Goal: Information Seeking & Learning: Learn about a topic

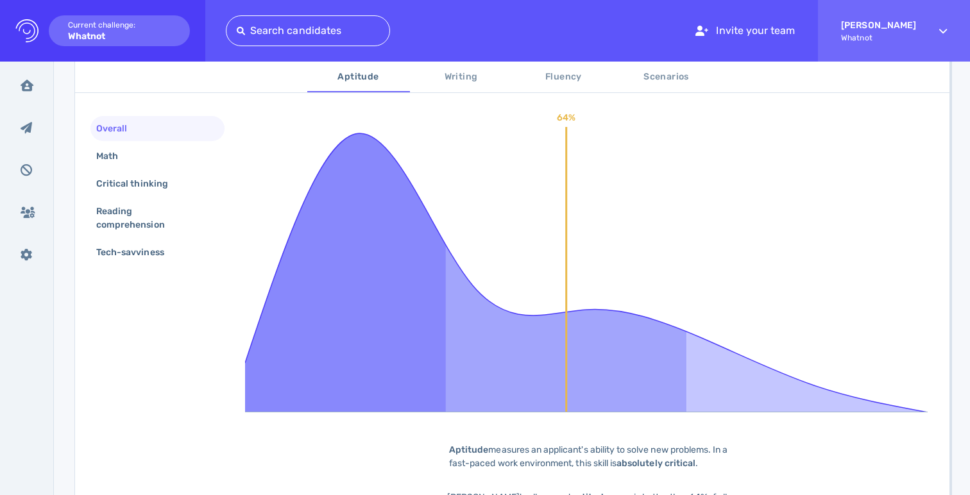
scroll to position [232, 0]
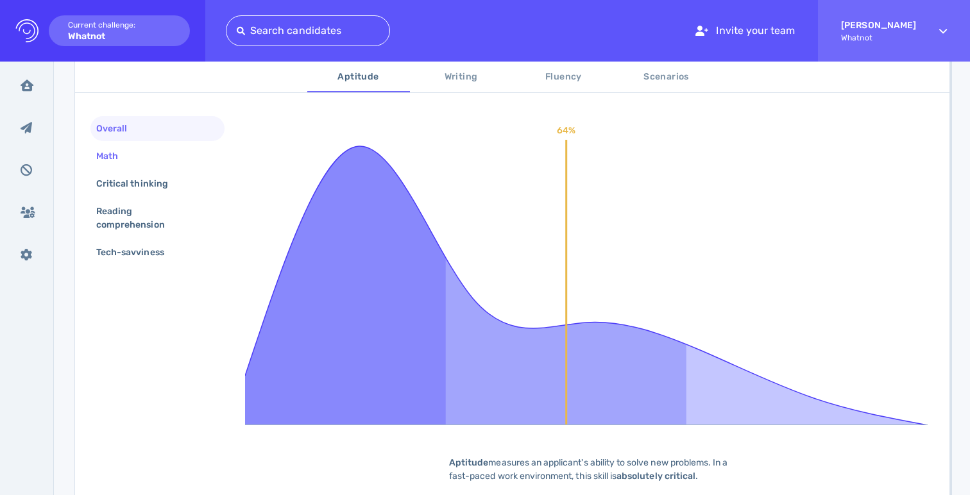
click at [159, 165] on div "Math" at bounding box center [157, 156] width 134 height 25
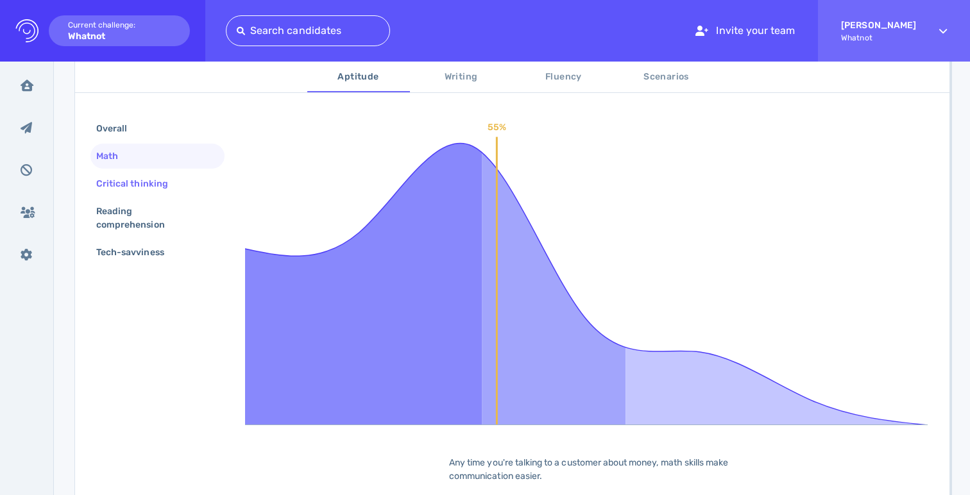
click at [132, 182] on div "Critical thinking" at bounding box center [139, 183] width 90 height 19
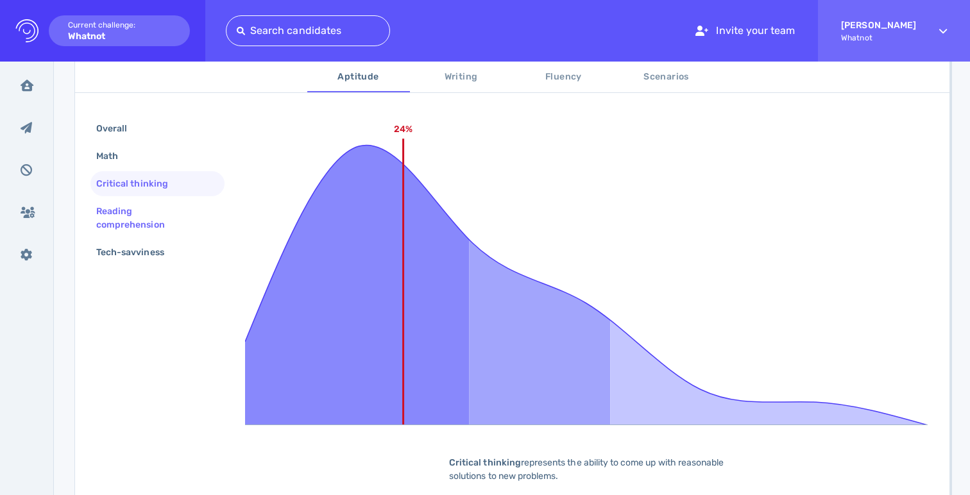
click at [124, 215] on div "Reading comprehension" at bounding box center [152, 218] width 117 height 32
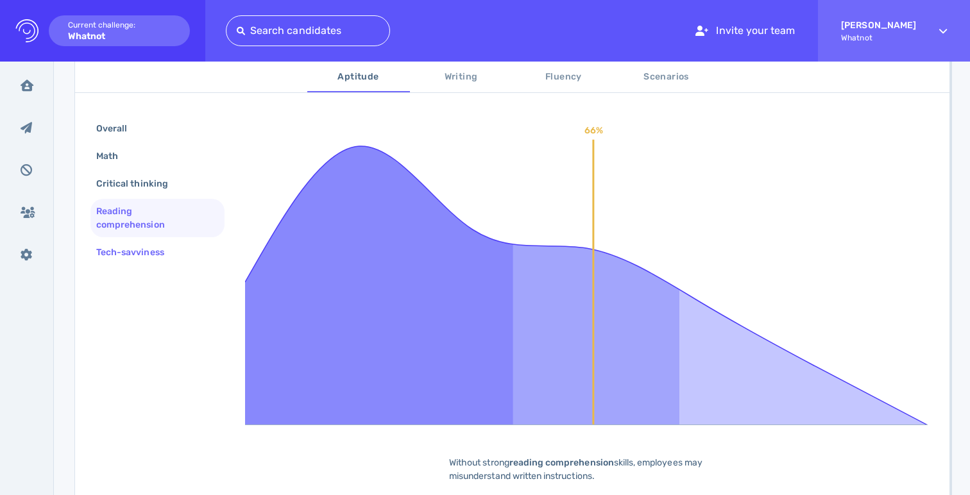
click at [129, 264] on div "Tech-savviness" at bounding box center [157, 252] width 134 height 25
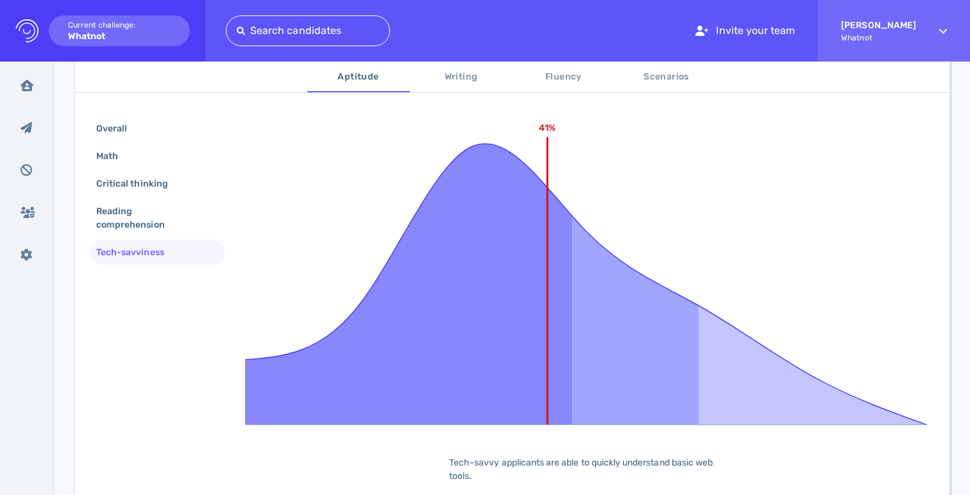
click at [459, 86] on button "Writing" at bounding box center [461, 77] width 103 height 31
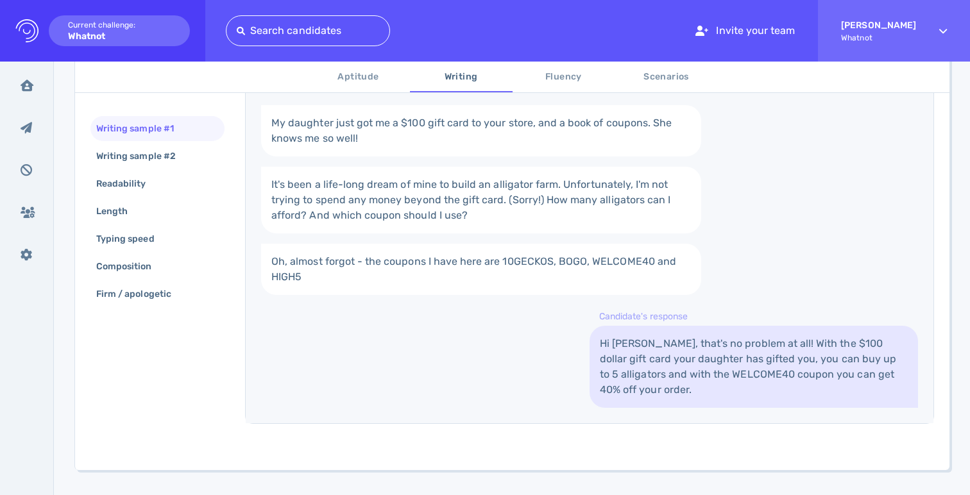
scroll to position [319, 0]
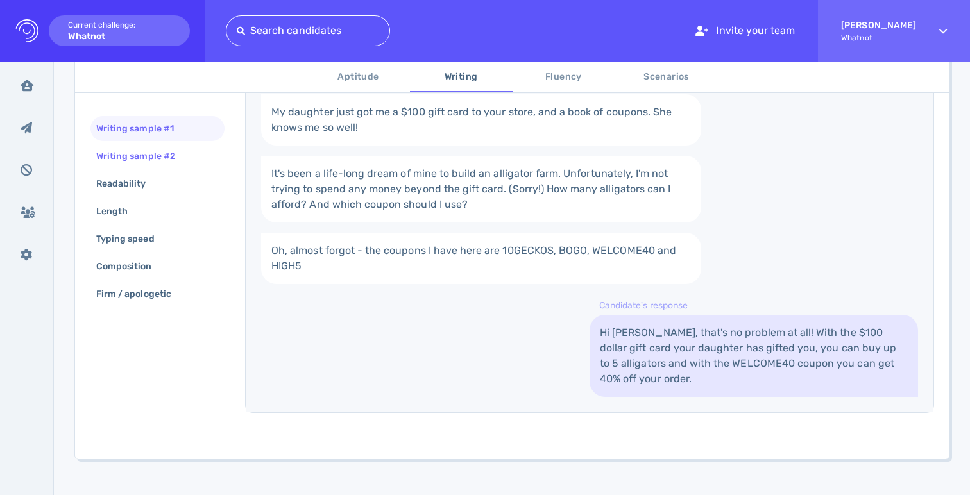
click at [178, 158] on div "Writing sample #2" at bounding box center [142, 156] width 97 height 19
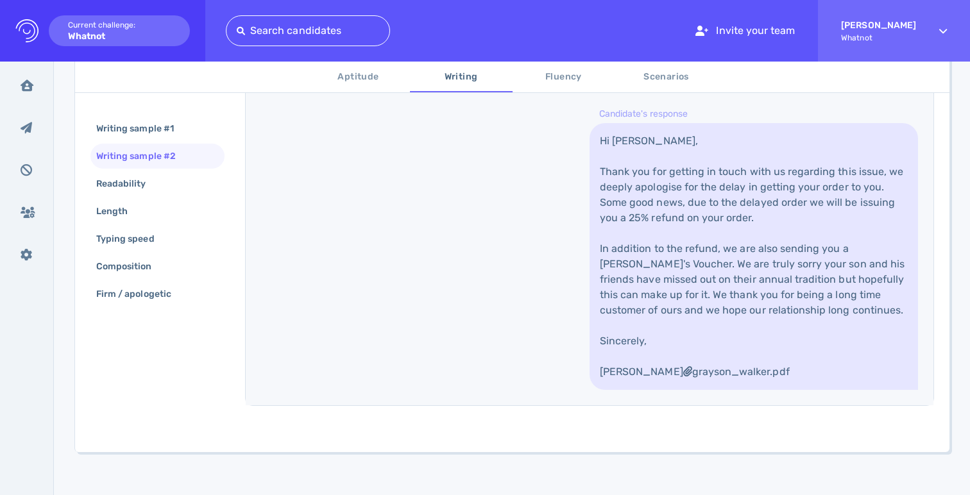
scroll to position [527, 0]
click at [190, 178] on div "Readability" at bounding box center [157, 183] width 134 height 25
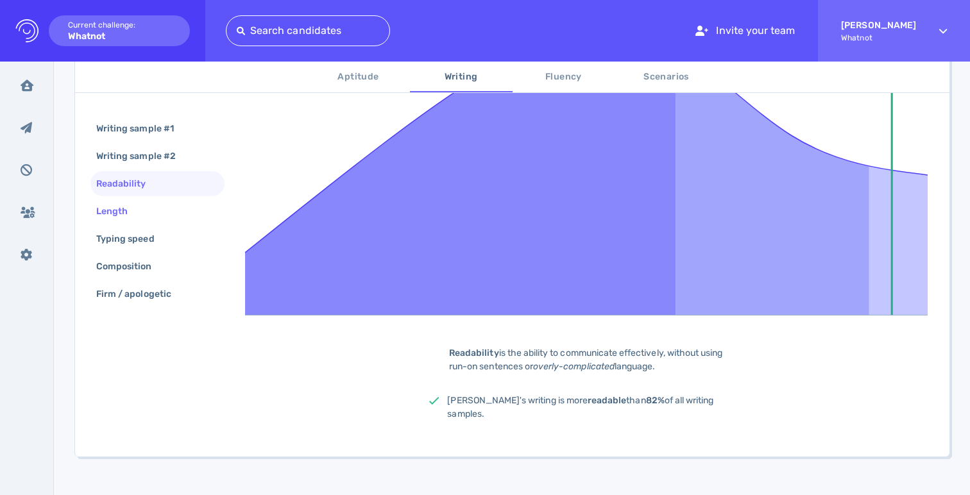
scroll to position [93, 0]
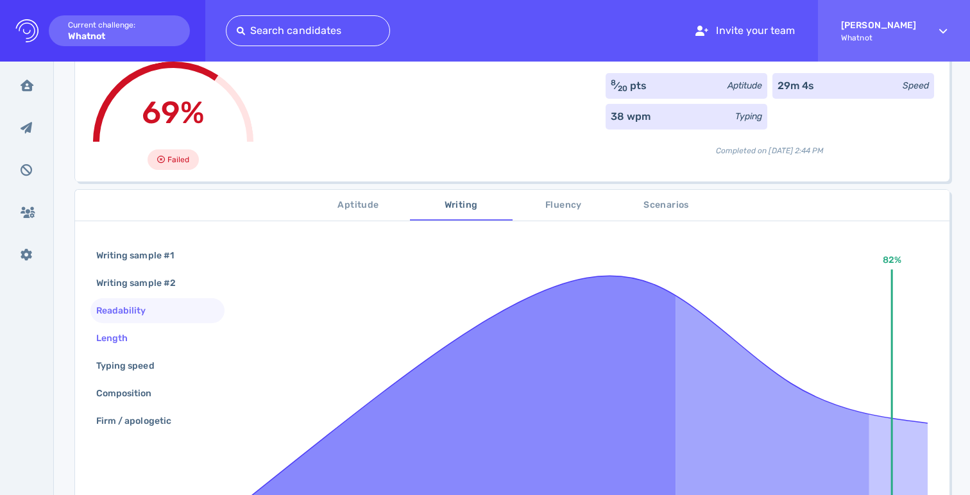
click at [136, 335] on div "Length" at bounding box center [118, 338] width 49 height 19
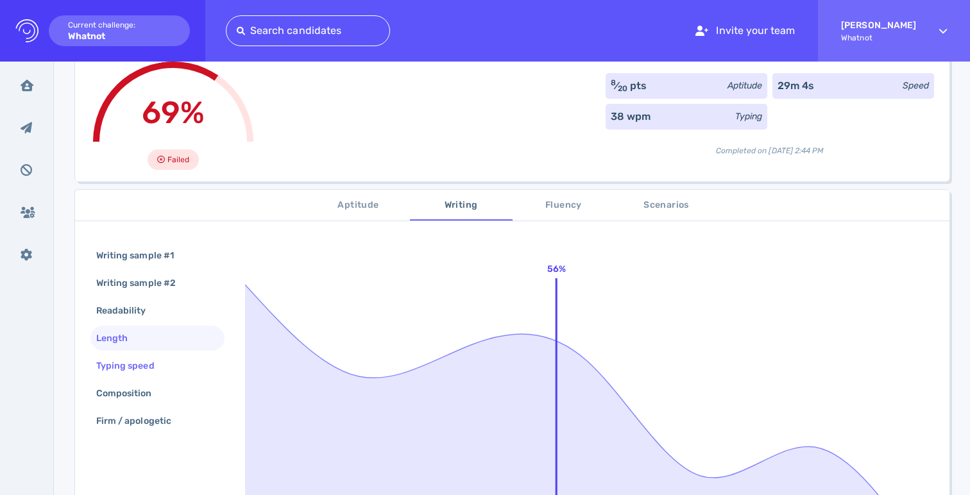
click at [146, 359] on div "Typing speed" at bounding box center [132, 366] width 76 height 19
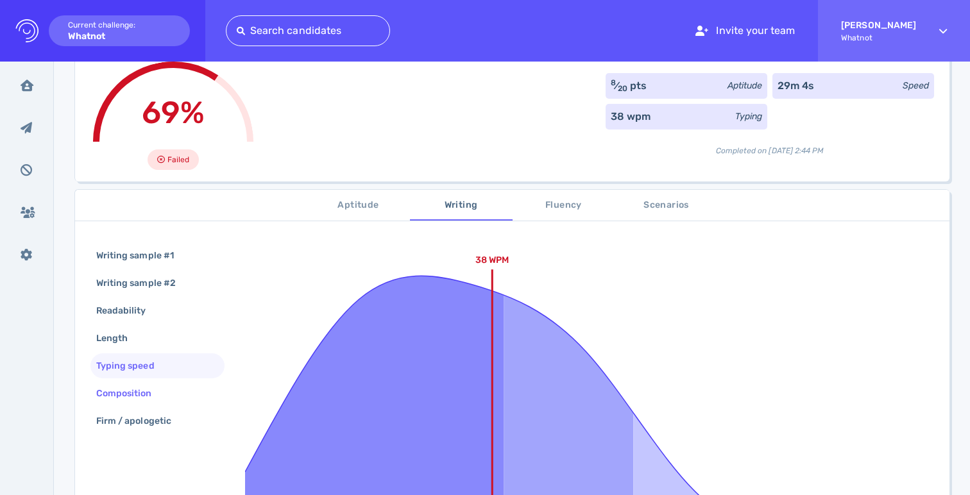
click at [180, 395] on div "Composition" at bounding box center [157, 393] width 134 height 25
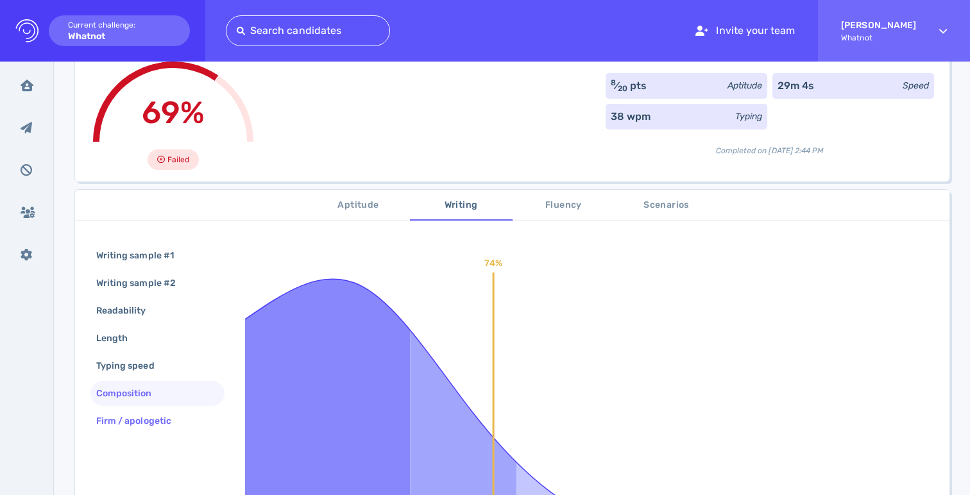
click at [181, 419] on div "Firm / apologetic" at bounding box center [140, 421] width 93 height 19
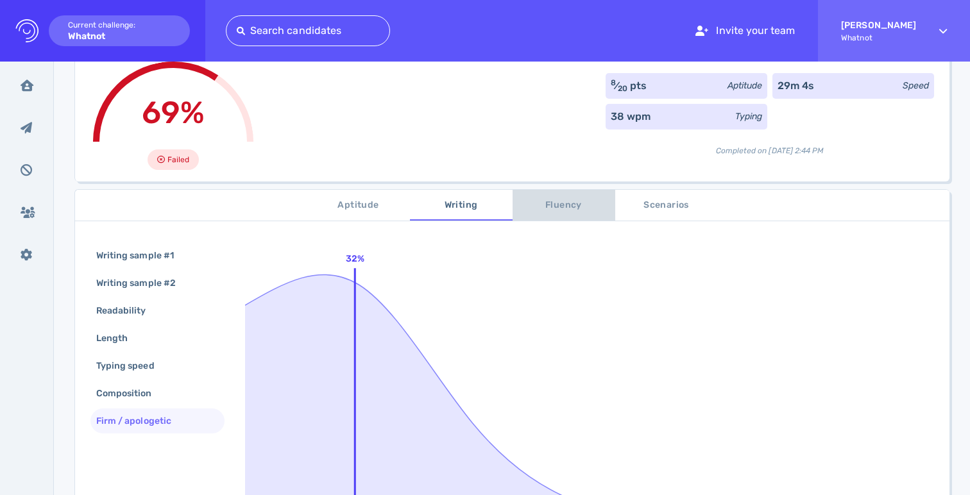
click at [584, 194] on button "Fluency" at bounding box center [563, 205] width 103 height 31
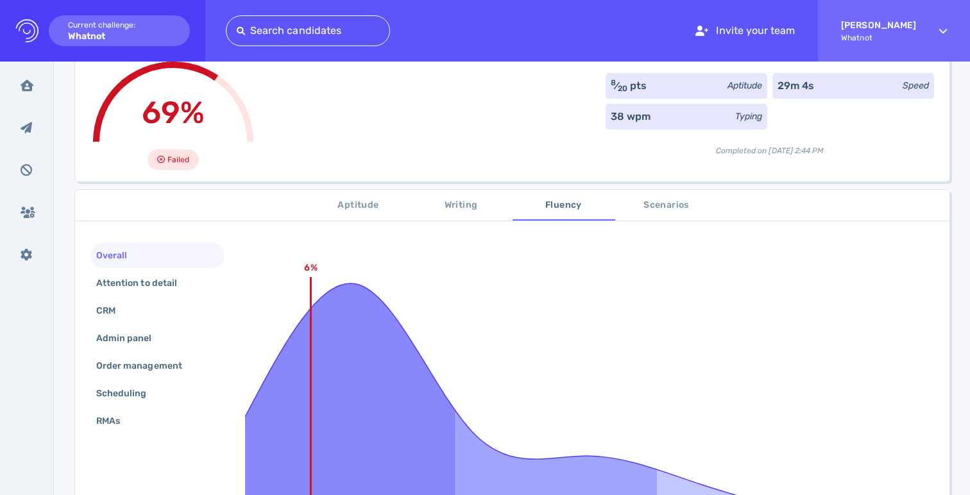
click at [175, 266] on div "Overall" at bounding box center [157, 255] width 134 height 25
click at [175, 281] on div "Attention to detail" at bounding box center [143, 283] width 99 height 19
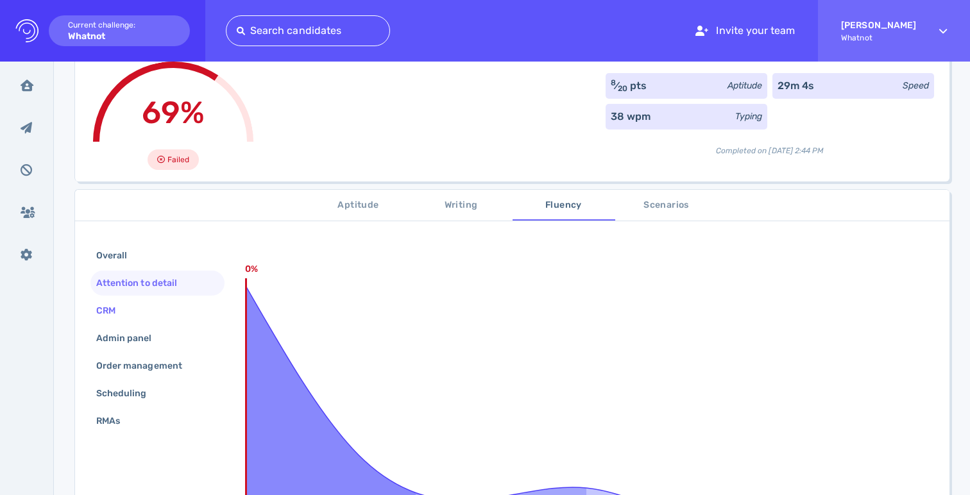
click at [123, 310] on div "CRM" at bounding box center [112, 310] width 37 height 19
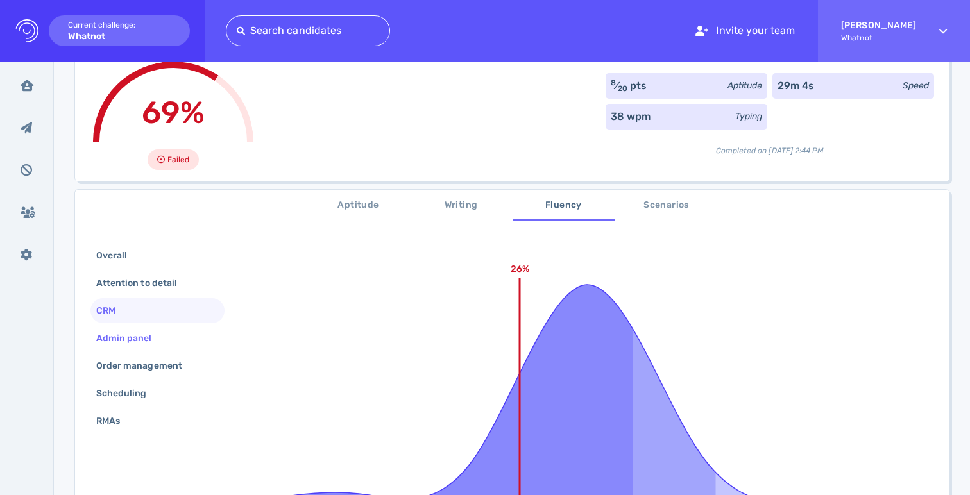
click at [146, 350] on div "Admin panel" at bounding box center [157, 338] width 134 height 25
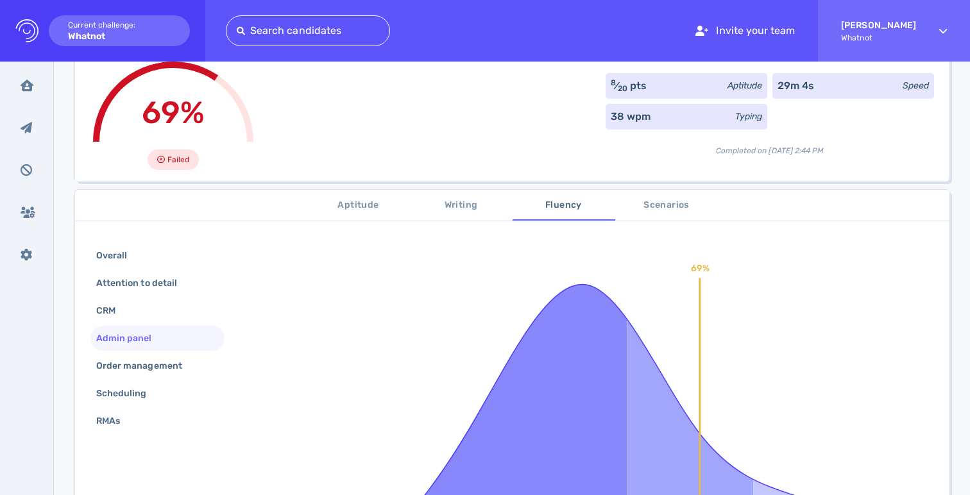
click at [147, 380] on div "Overall Attention to detail CRM Admin panel Order management Scheduling RMAs" at bounding box center [157, 339] width 134 height 193
click at [156, 371] on div "Order management" at bounding box center [146, 366] width 104 height 19
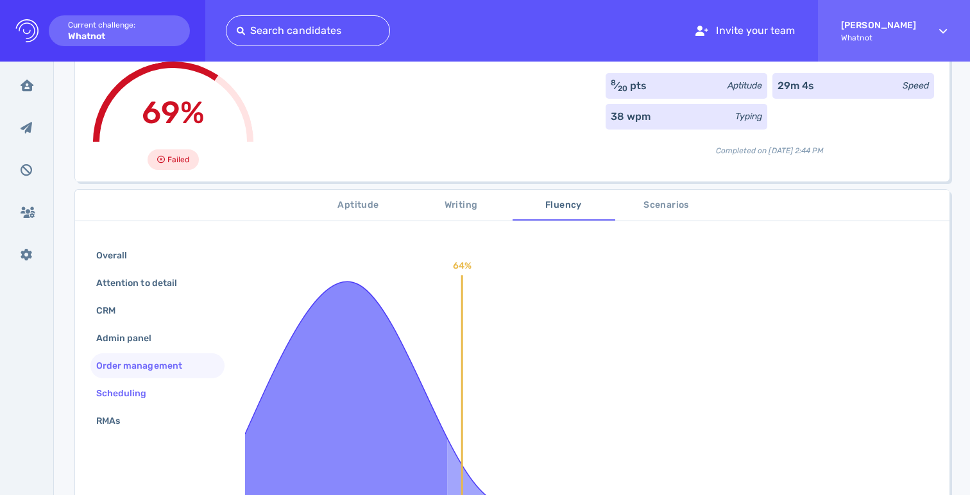
click at [117, 384] on div "Scheduling" at bounding box center [128, 393] width 69 height 19
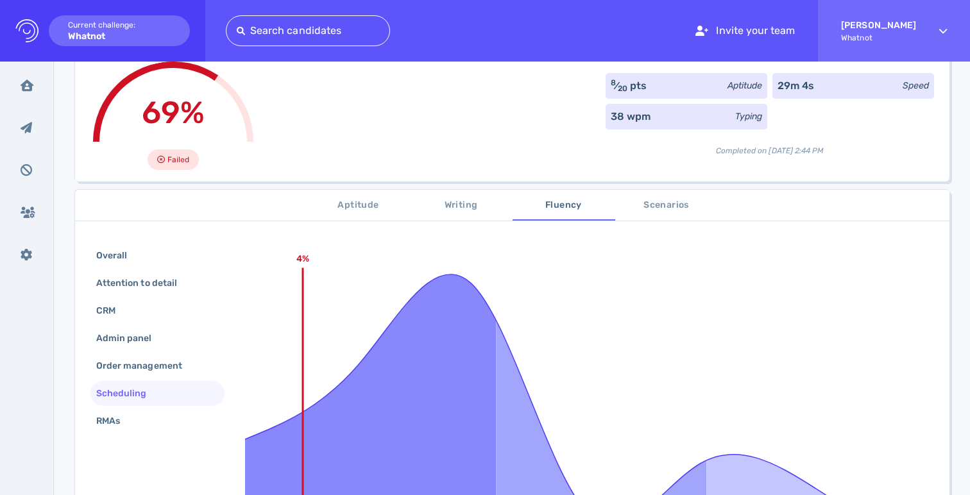
click at [114, 406] on div "Overall Attention to detail CRM Admin panel Order management Scheduling RMAs" at bounding box center [157, 339] width 134 height 193
click at [87, 412] on div "Overall Attention to detail CRM Admin panel Order management Scheduling RMAs 4%…" at bounding box center [512, 466] width 874 height 477
click at [118, 424] on div "RMAs" at bounding box center [115, 421] width 42 height 19
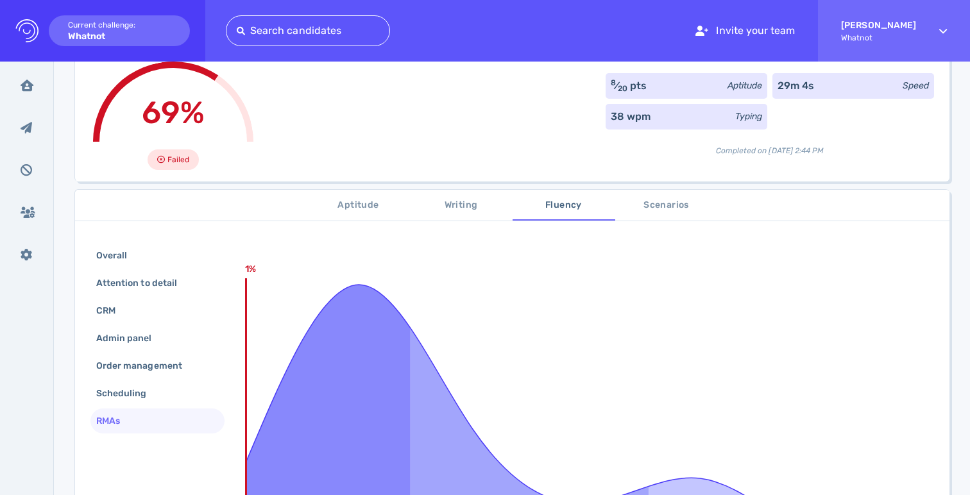
click at [665, 194] on button "Scenarios" at bounding box center [666, 205] width 103 height 31
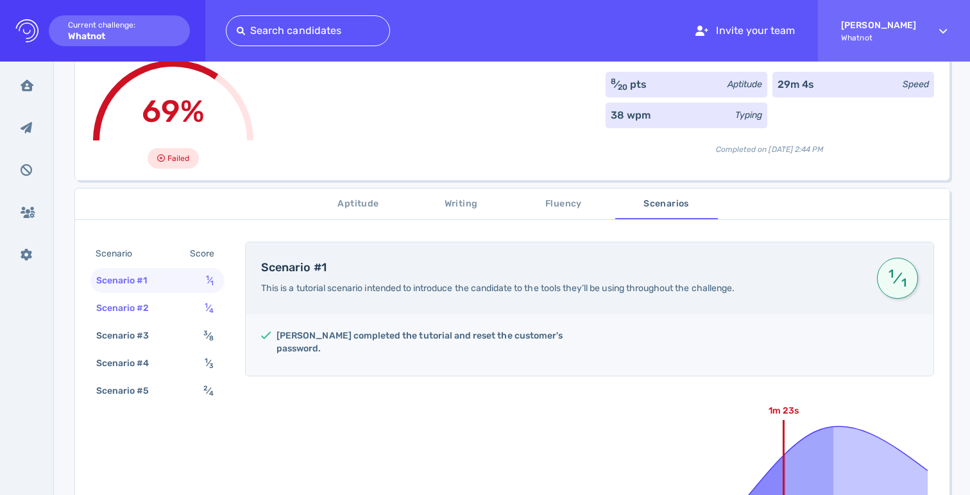
scroll to position [96, 0]
click at [172, 304] on div "Scenario #2 1 ⁄ 4" at bounding box center [157, 306] width 134 height 25
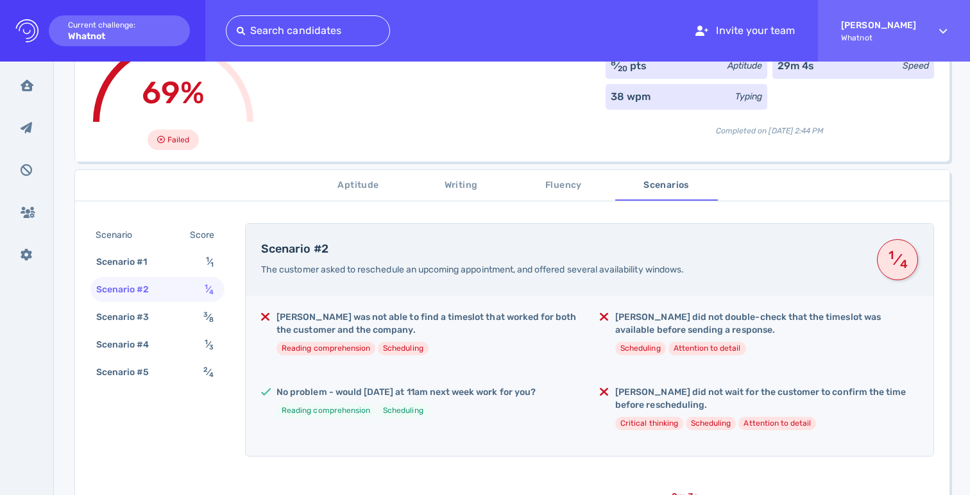
scroll to position [115, 0]
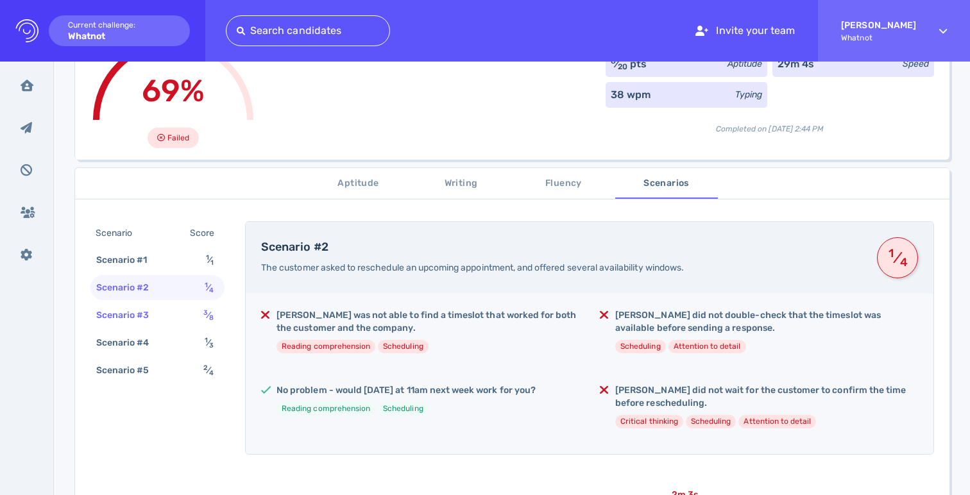
click at [142, 309] on div "Scenario #3" at bounding box center [129, 315] width 71 height 19
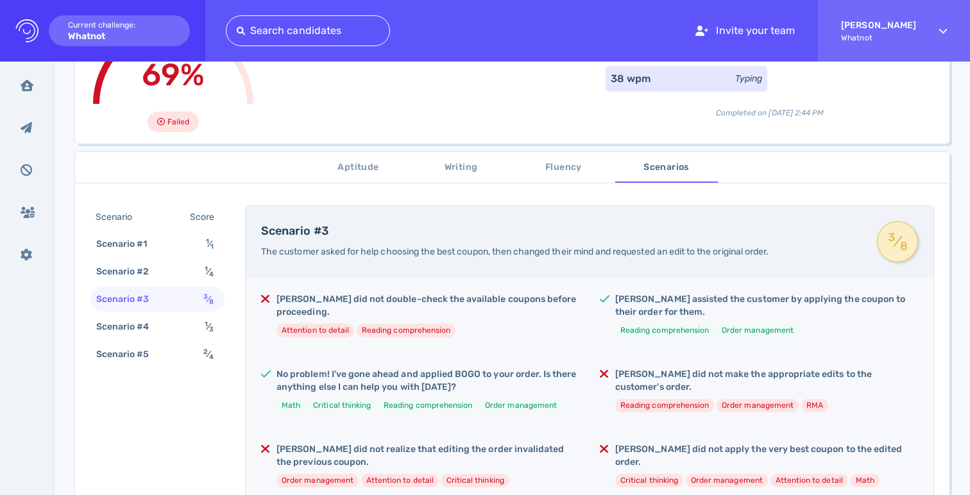
scroll to position [216, 0]
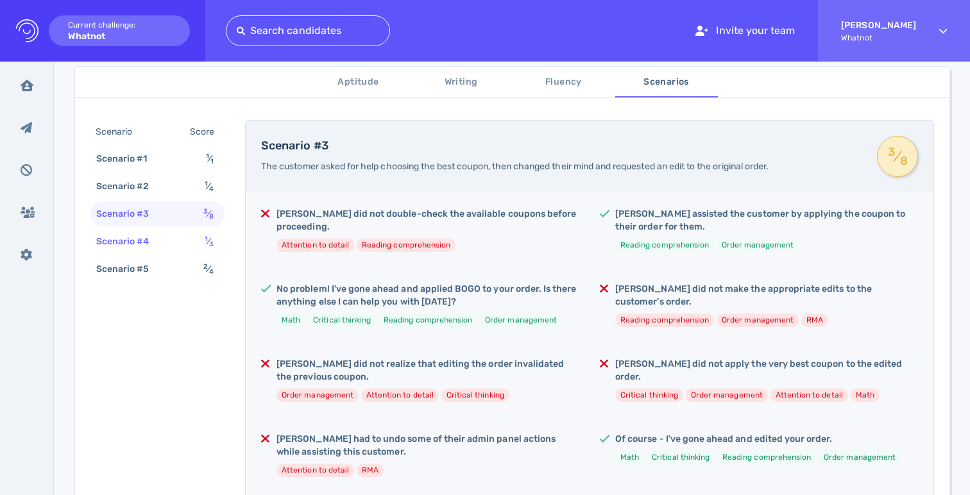
click at [202, 249] on div "1 ⁄ 3" at bounding box center [211, 241] width 19 height 19
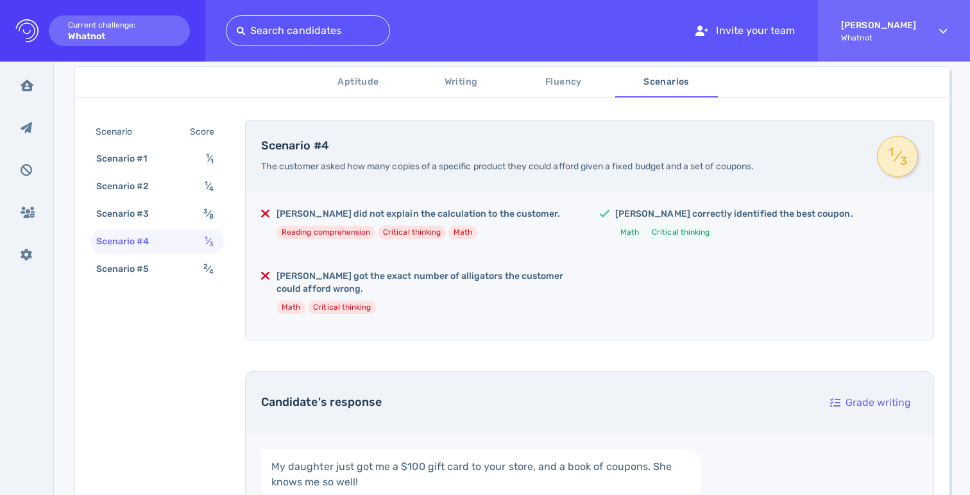
click at [205, 282] on div "Scenario Score Scenario #1 1 ⁄ 1 Scenario #2 1 ⁄ 4 Scenario #3 3 ⁄ 8 Scenario #…" at bounding box center [157, 202] width 134 height 164
click at [189, 263] on div "Scenario #5 2 ⁄ 4" at bounding box center [157, 269] width 134 height 25
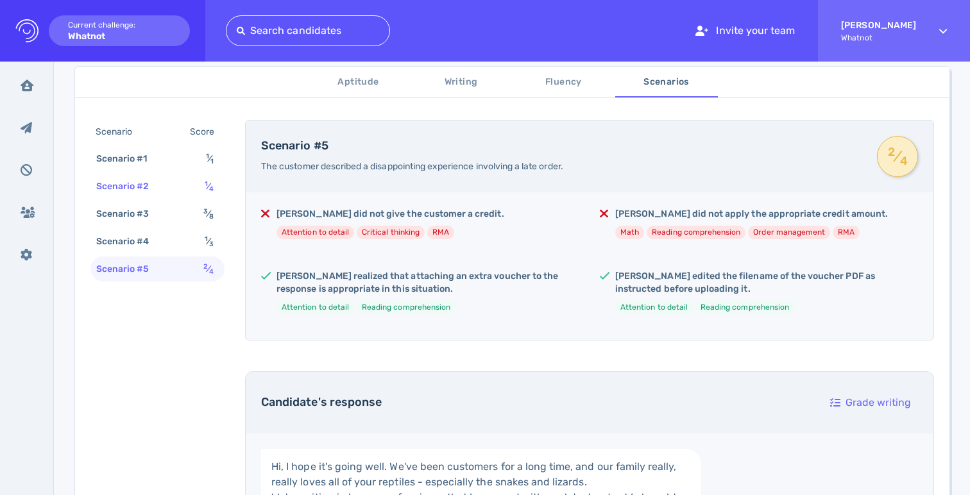
click at [167, 192] on div "Scenario #2 1 ⁄ 4" at bounding box center [157, 186] width 134 height 25
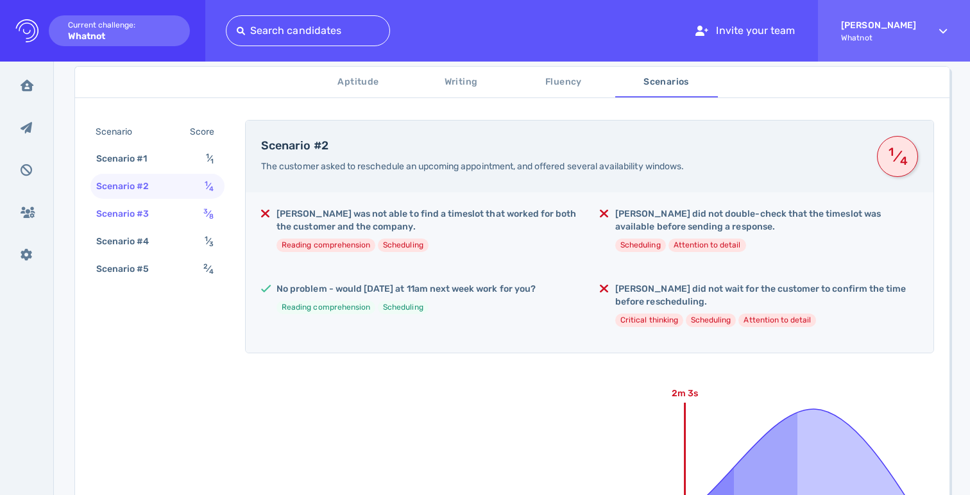
click at [179, 219] on div "Scenario #3 3 ⁄ 8" at bounding box center [157, 213] width 134 height 25
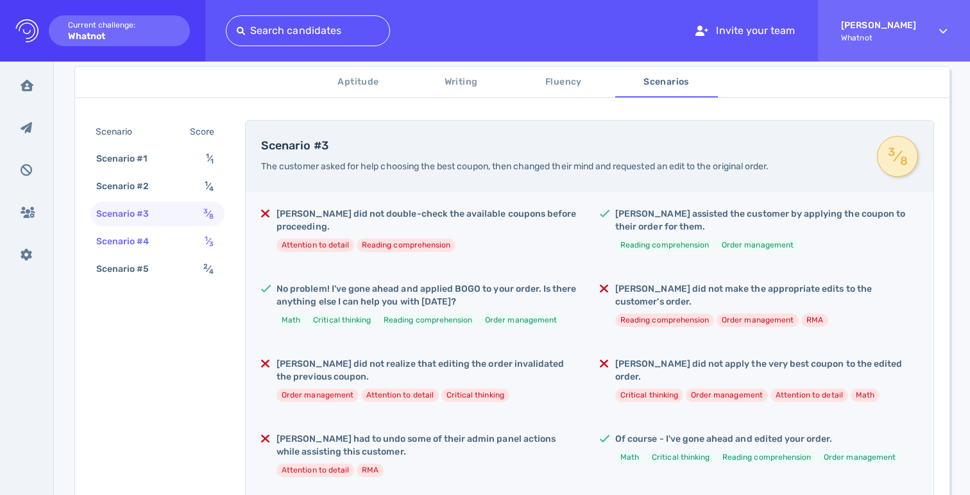
click at [169, 247] on div "Scenario #4 1 ⁄ 3" at bounding box center [157, 241] width 134 height 25
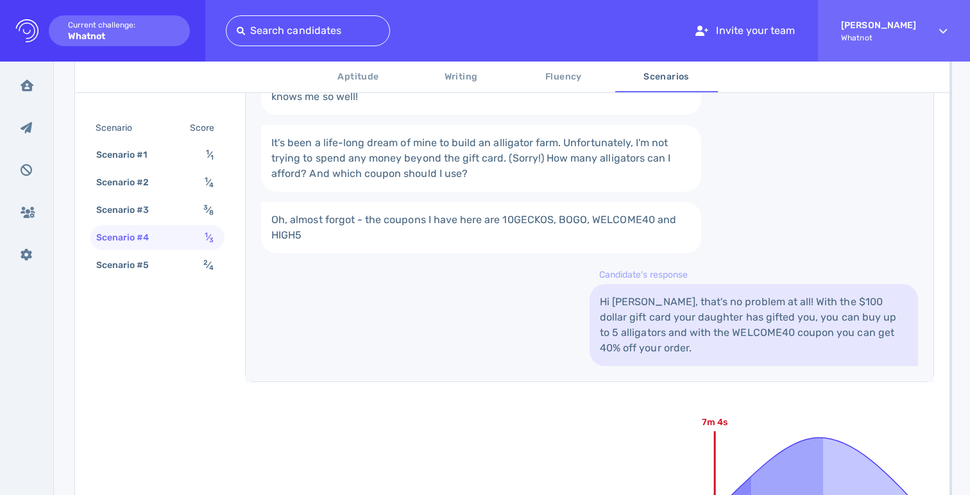
scroll to position [628, 0]
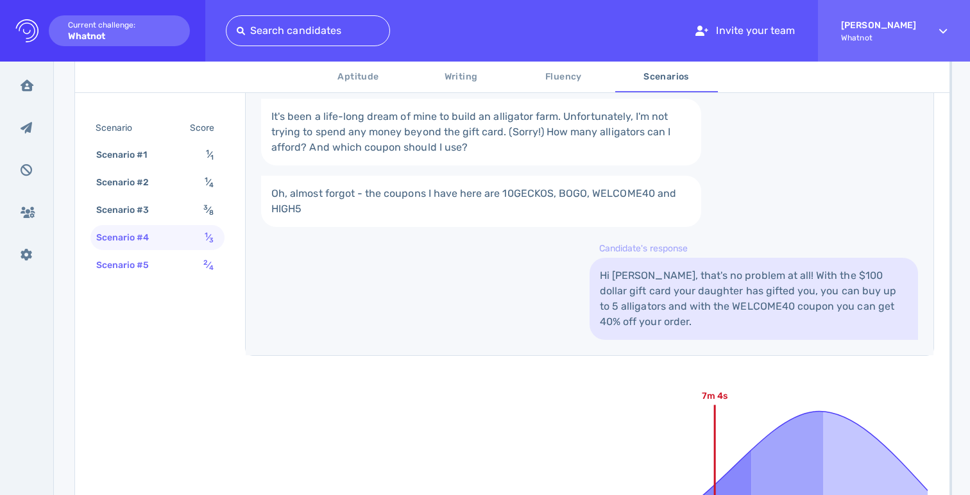
click at [144, 261] on div "Scenario #5" at bounding box center [129, 265] width 71 height 19
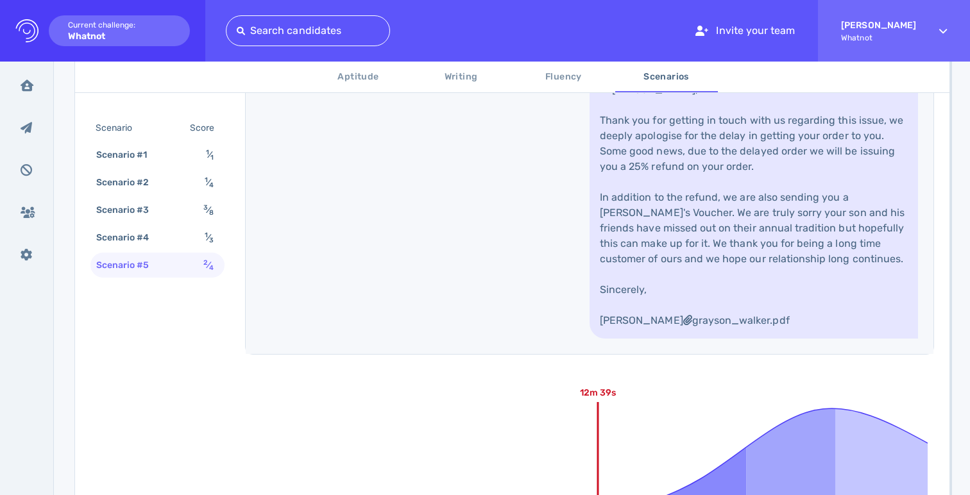
scroll to position [545, 0]
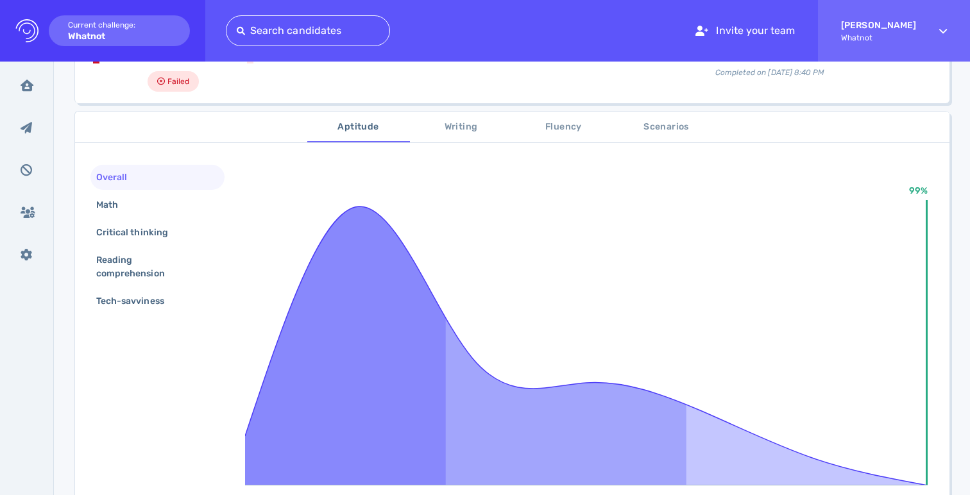
scroll to position [183, 0]
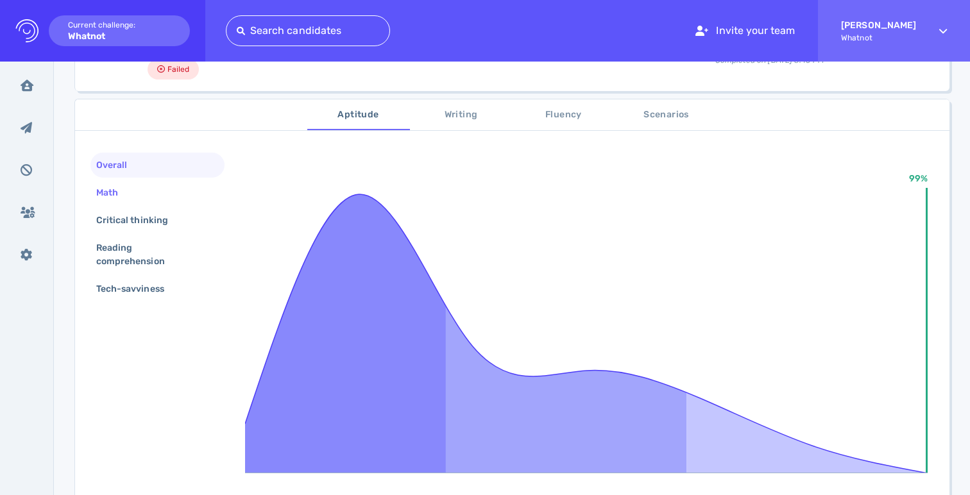
click at [122, 194] on div "Math" at bounding box center [114, 192] width 40 height 19
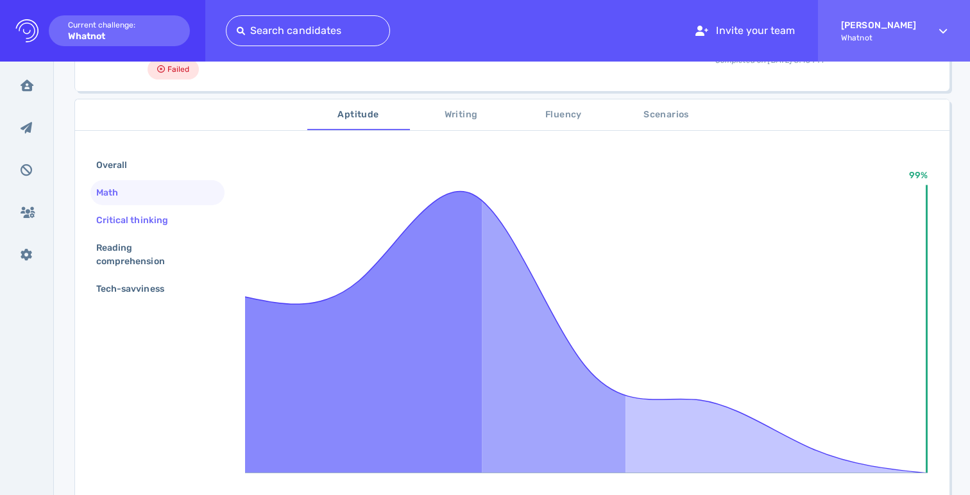
click at [122, 215] on div "Critical thinking" at bounding box center [139, 220] width 90 height 19
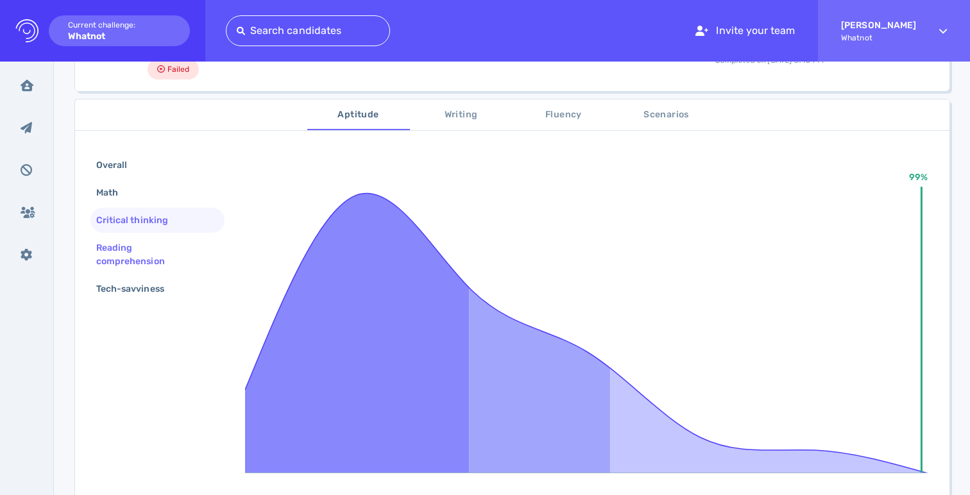
click at [130, 252] on div "Reading comprehension" at bounding box center [152, 255] width 117 height 32
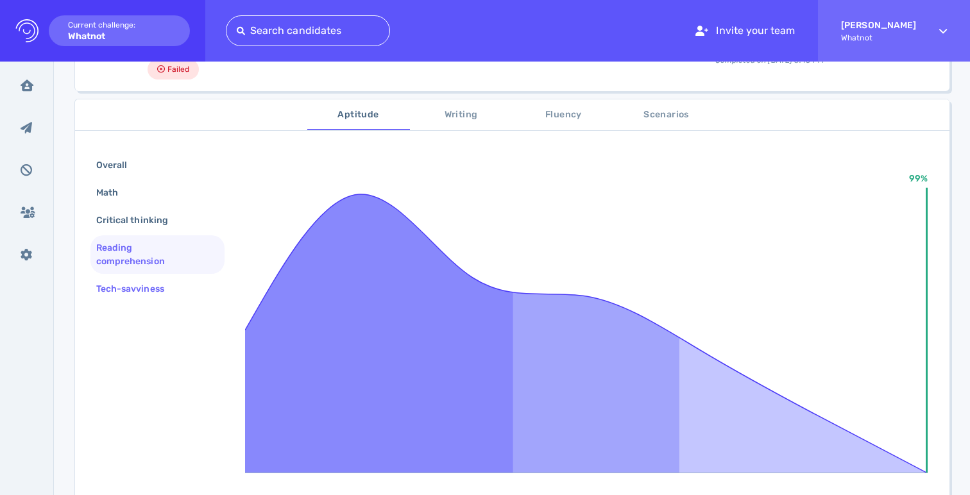
click at [135, 276] on div "Tech-savviness" at bounding box center [157, 288] width 134 height 25
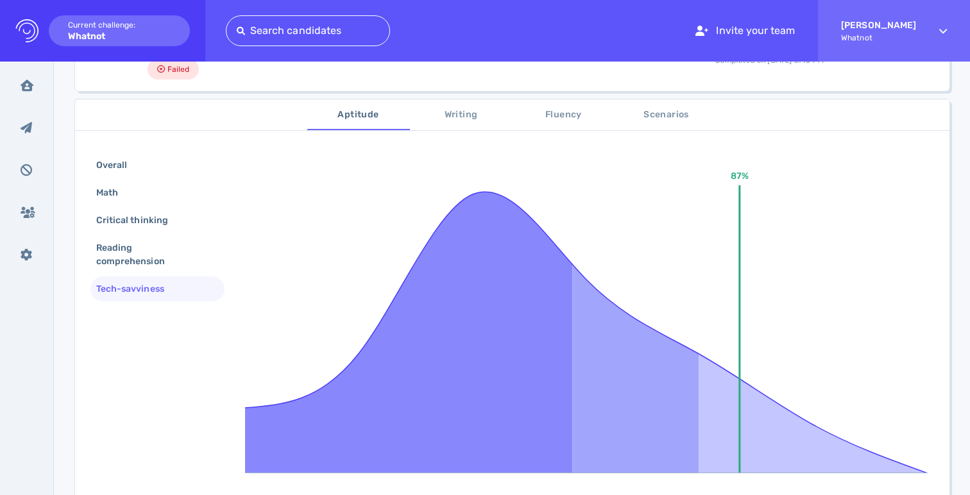
click at [138, 293] on div "Tech-savviness" at bounding box center [137, 289] width 86 height 19
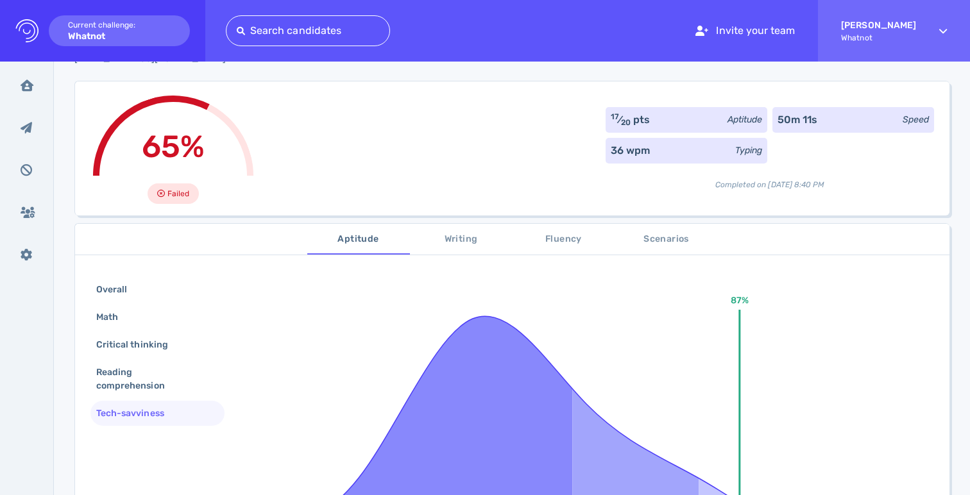
scroll to position [0, 0]
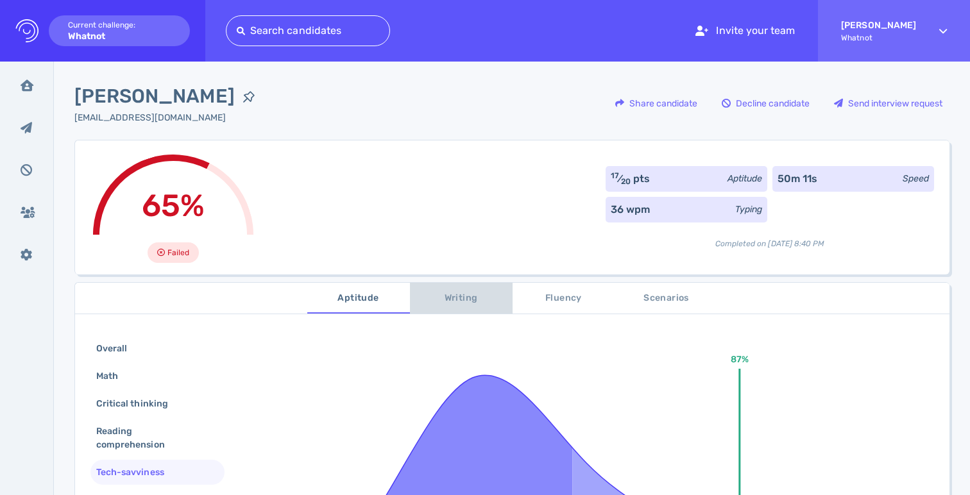
click at [453, 294] on span "Writing" at bounding box center [461, 299] width 87 height 16
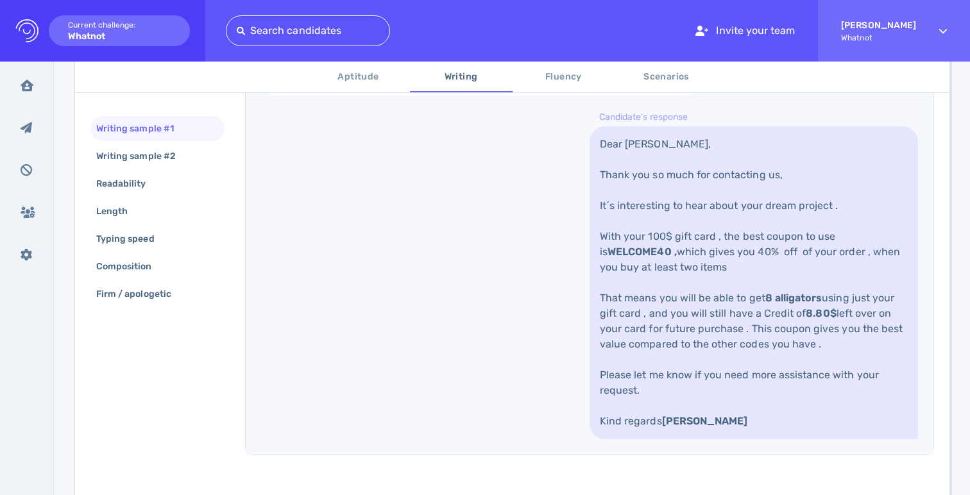
scroll to position [60, 0]
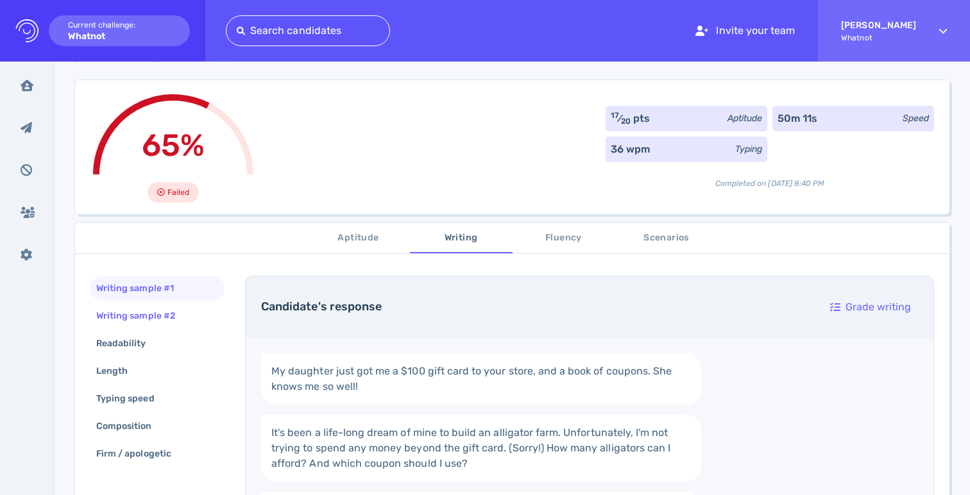
click at [160, 320] on div "Writing sample #2" at bounding box center [142, 316] width 97 height 19
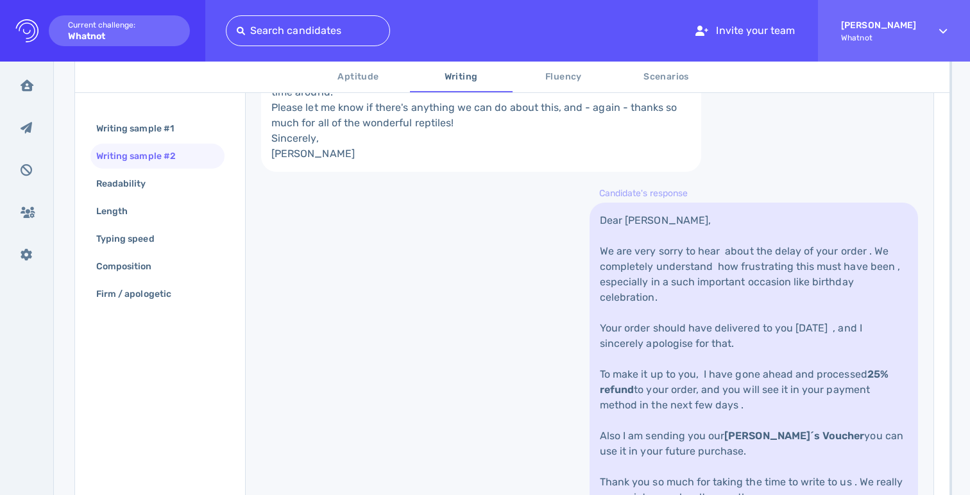
scroll to position [1, 0]
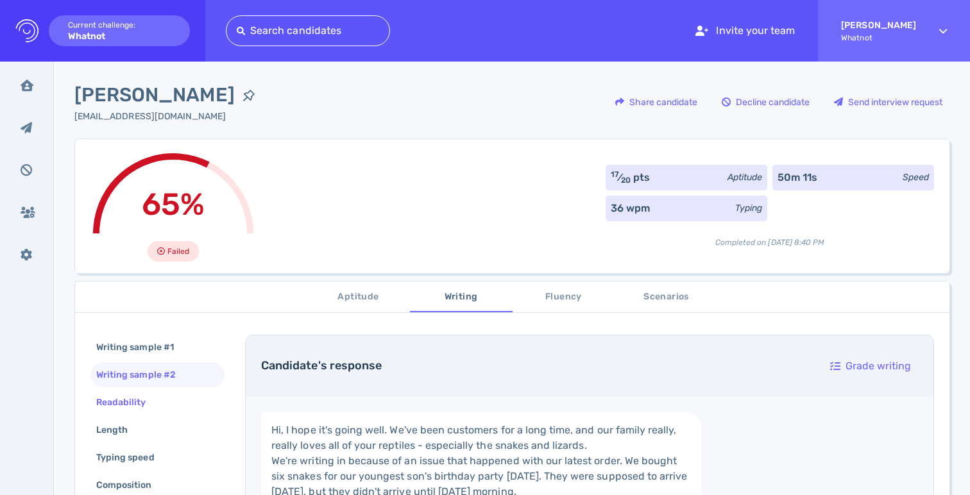
click at [157, 389] on div "Writing sample #1 Writing sample #2 Readability Length Typing speed Composition…" at bounding box center [157, 431] width 134 height 193
click at [157, 392] on div "Readability" at bounding box center [157, 402] width 134 height 25
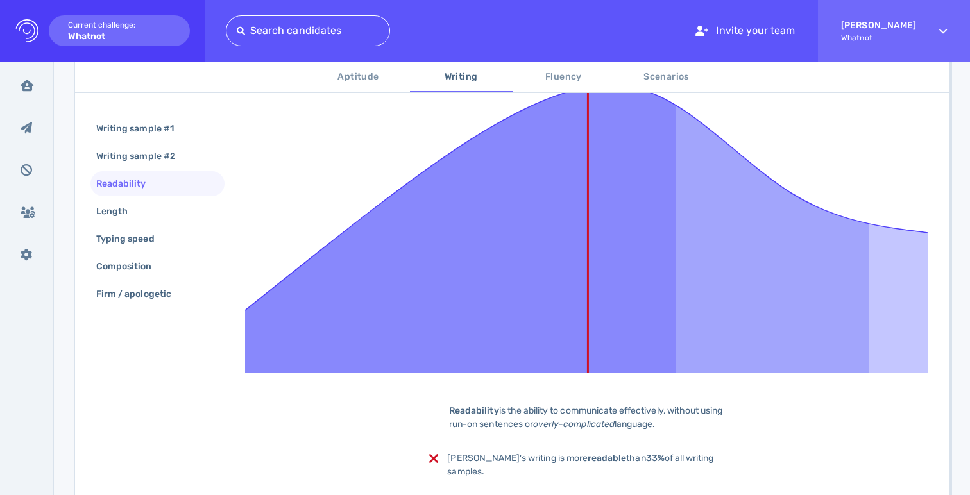
scroll to position [164, 0]
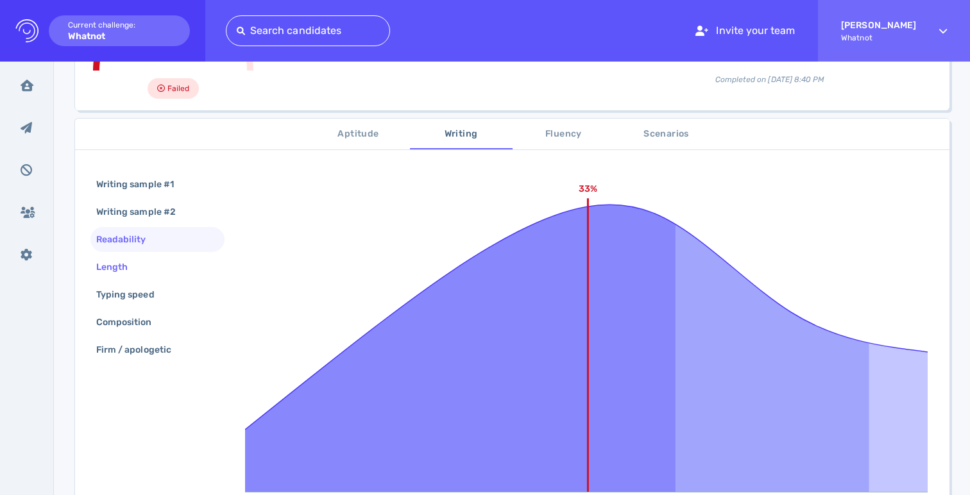
click at [150, 267] on div "Length" at bounding box center [157, 267] width 134 height 25
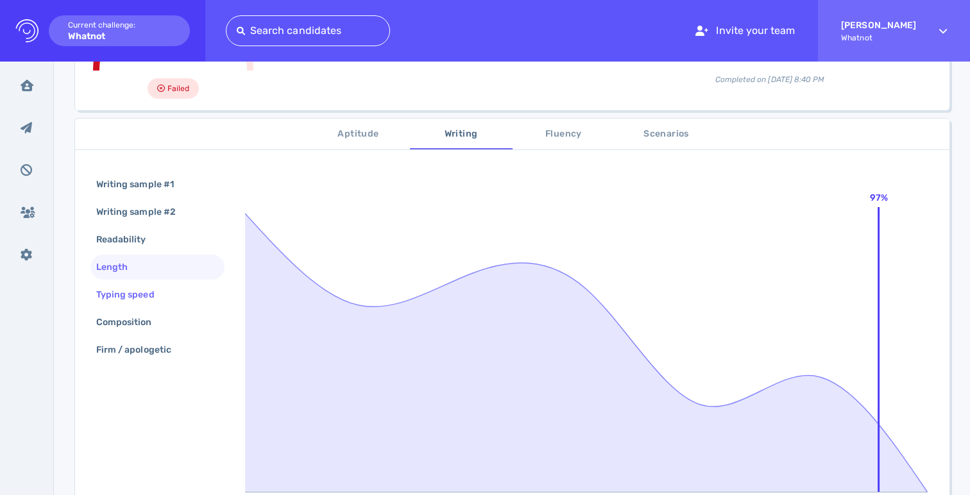
click at [159, 300] on div "Typing speed" at bounding box center [132, 294] width 76 height 19
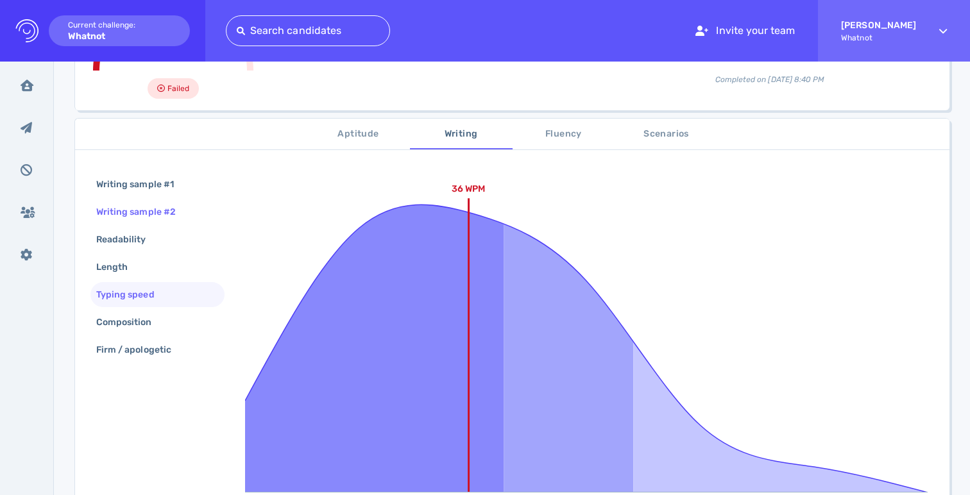
click at [176, 200] on div "Writing sample #2" at bounding box center [157, 211] width 134 height 25
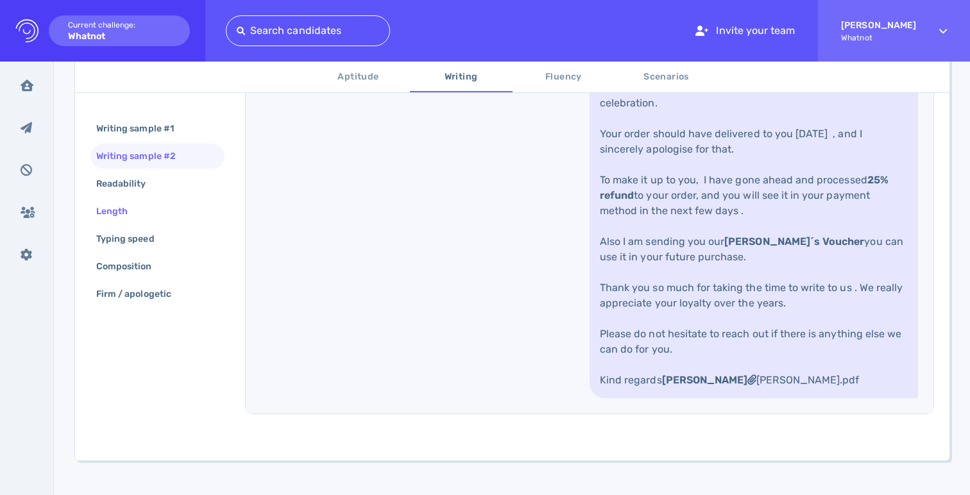
scroll to position [718, 0]
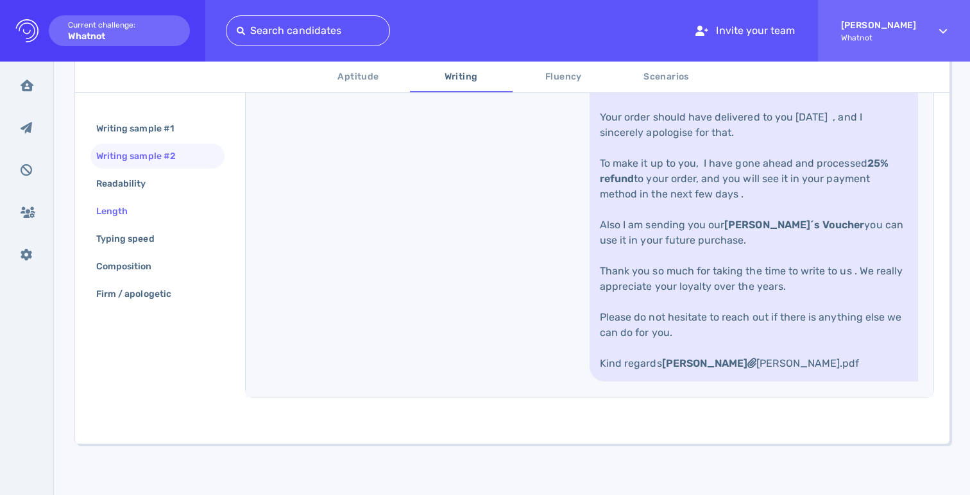
click at [143, 199] on div "Length" at bounding box center [157, 211] width 134 height 25
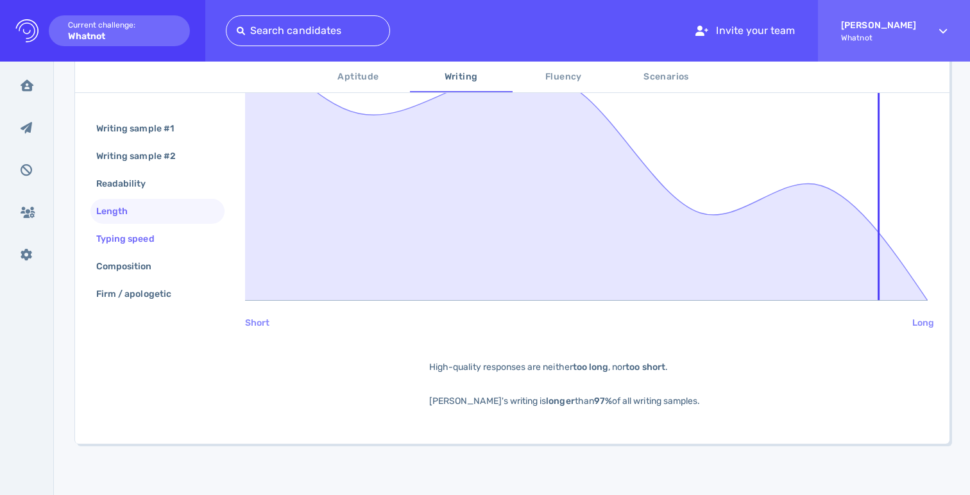
click at [149, 230] on div "Typing speed" at bounding box center [132, 239] width 76 height 19
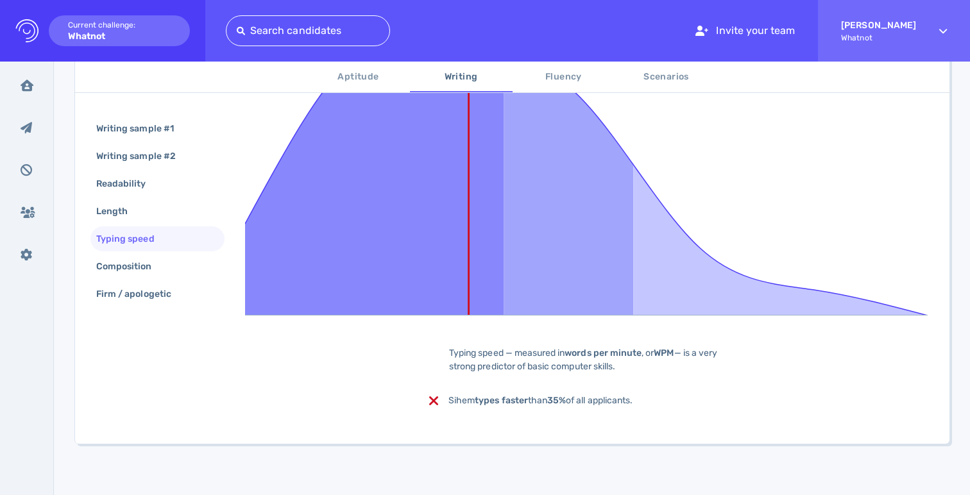
scroll to position [341, 0]
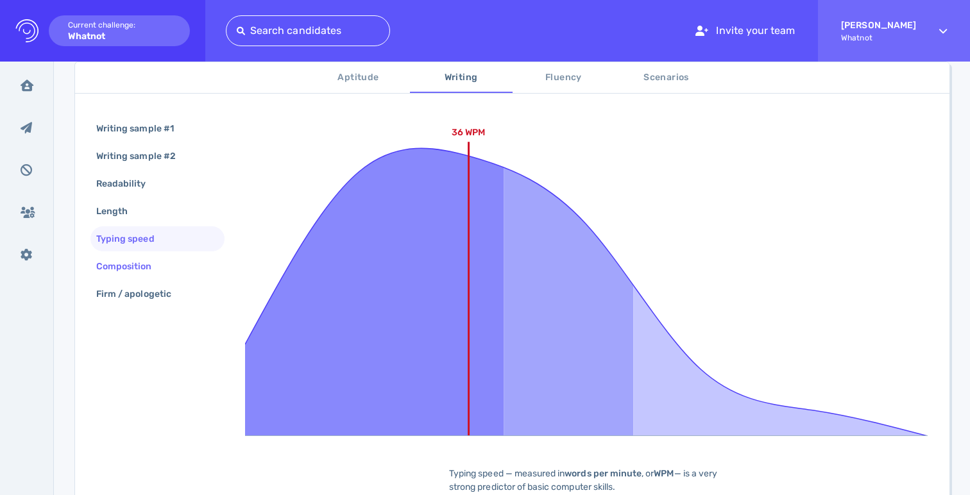
click at [160, 263] on div "Composition" at bounding box center [131, 266] width 74 height 19
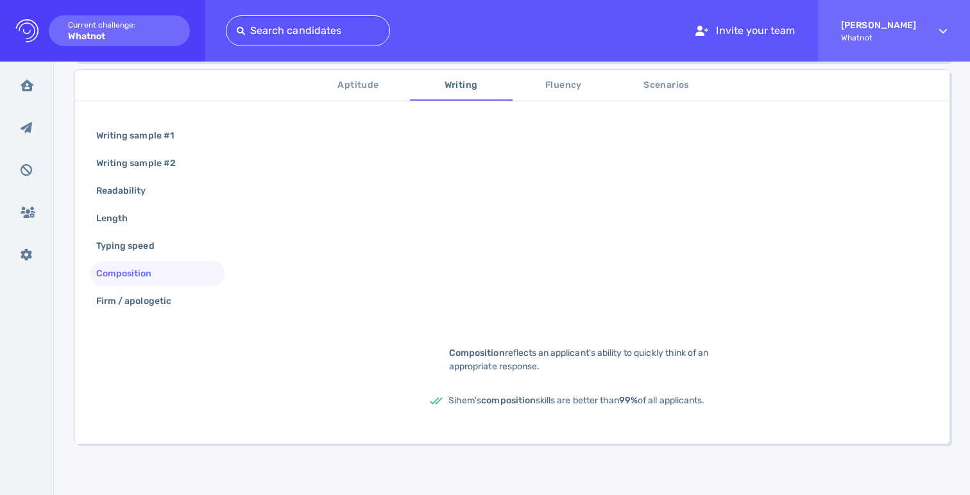
scroll to position [221, 0]
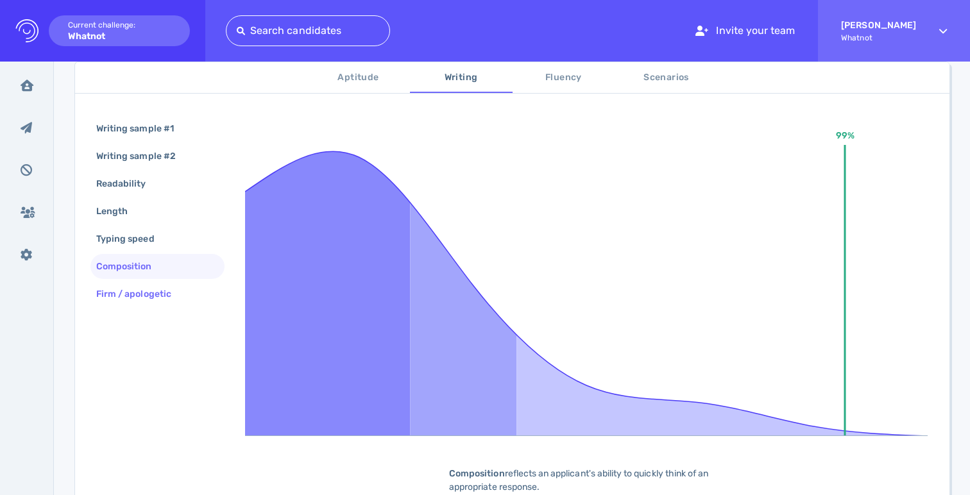
click at [161, 288] on div "Firm / apologetic" at bounding box center [140, 294] width 93 height 19
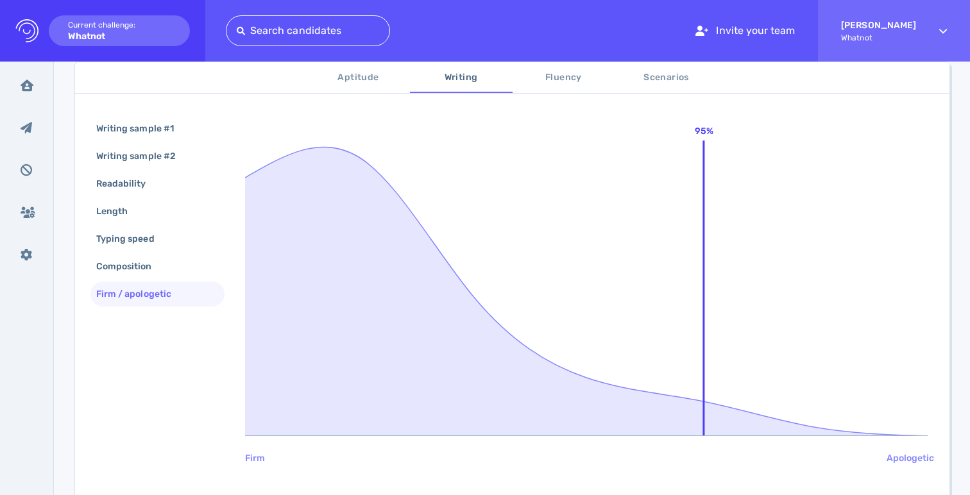
click at [571, 76] on span "Fluency" at bounding box center [563, 78] width 87 height 16
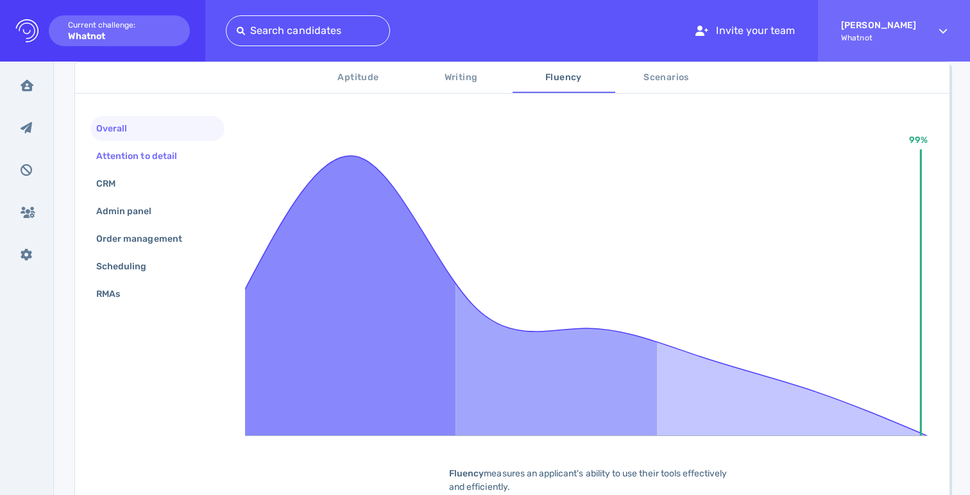
click at [196, 162] on div "Attention to detail" at bounding box center [157, 156] width 134 height 25
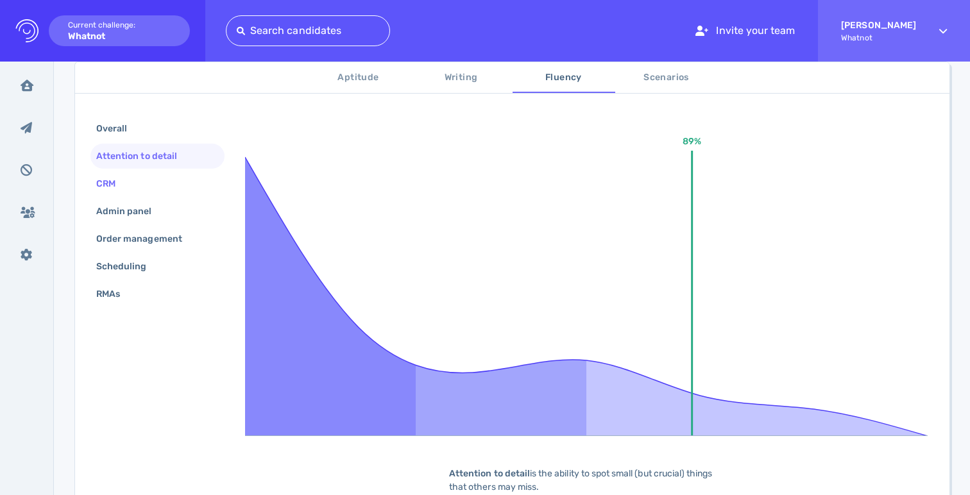
click at [162, 183] on div "CRM" at bounding box center [157, 183] width 134 height 25
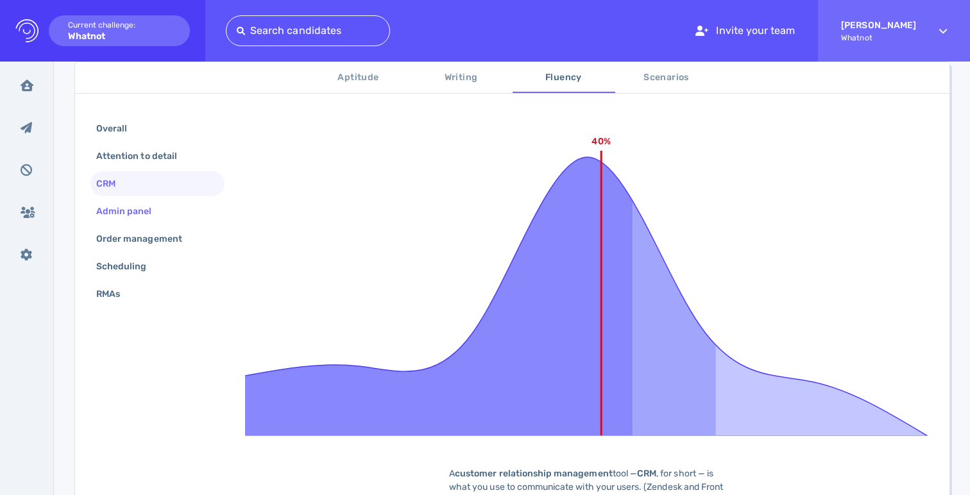
click at [165, 208] on div "Admin panel" at bounding box center [131, 211] width 74 height 19
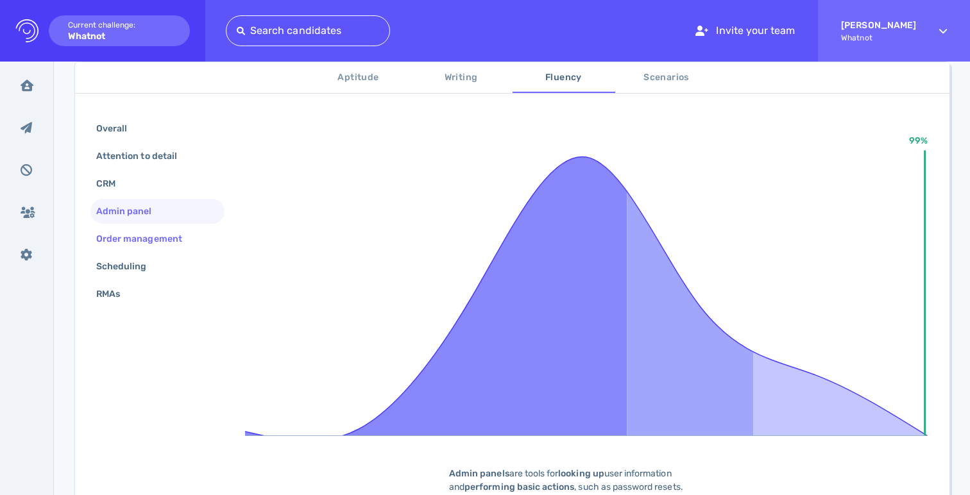
click at [173, 236] on div "Order management" at bounding box center [146, 239] width 104 height 19
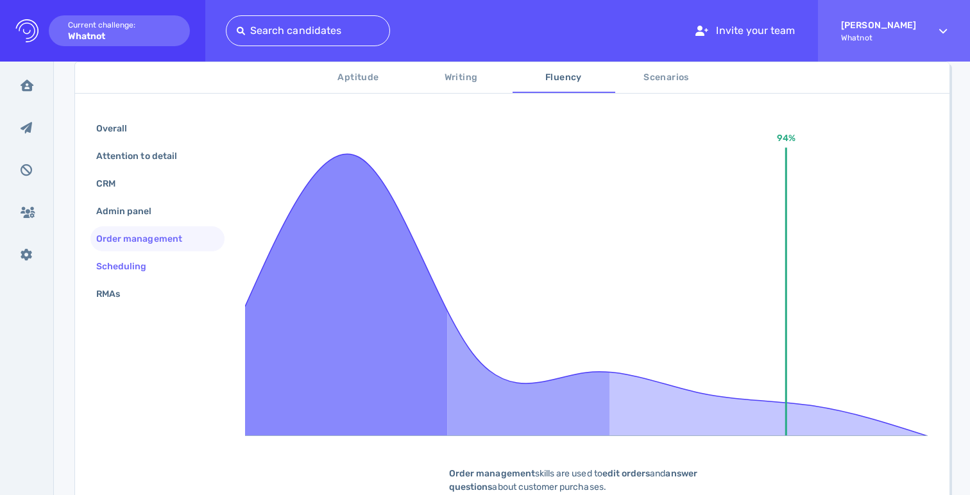
click at [172, 257] on div "Scheduling" at bounding box center [157, 266] width 134 height 25
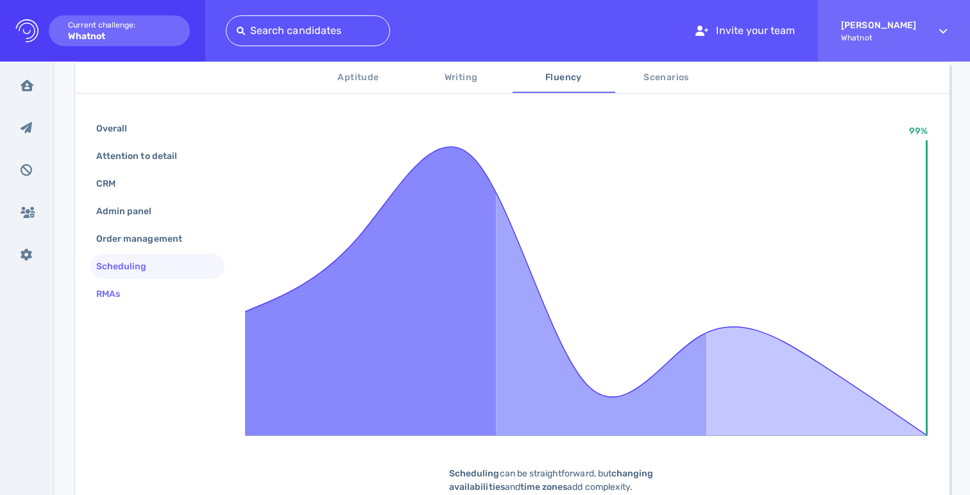
click at [168, 283] on div "RMAs" at bounding box center [157, 294] width 134 height 25
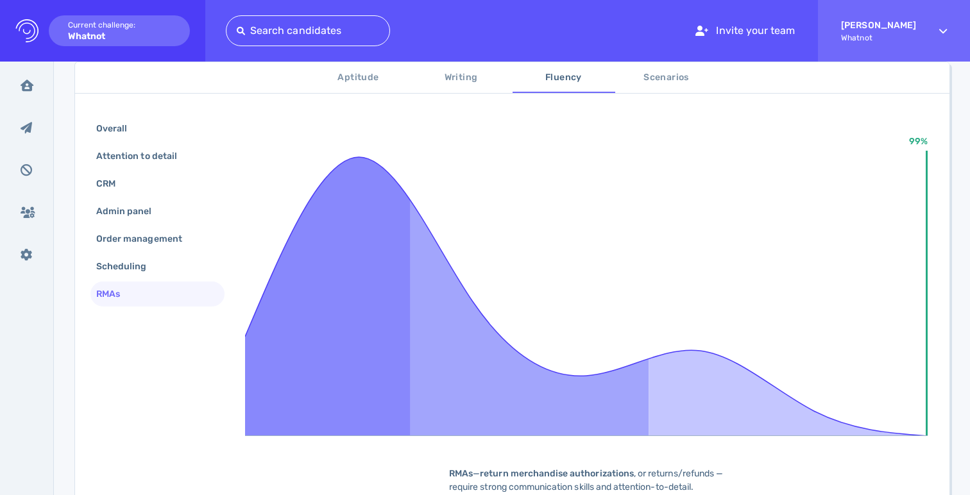
click at [705, 83] on span "Scenarios" at bounding box center [666, 78] width 87 height 16
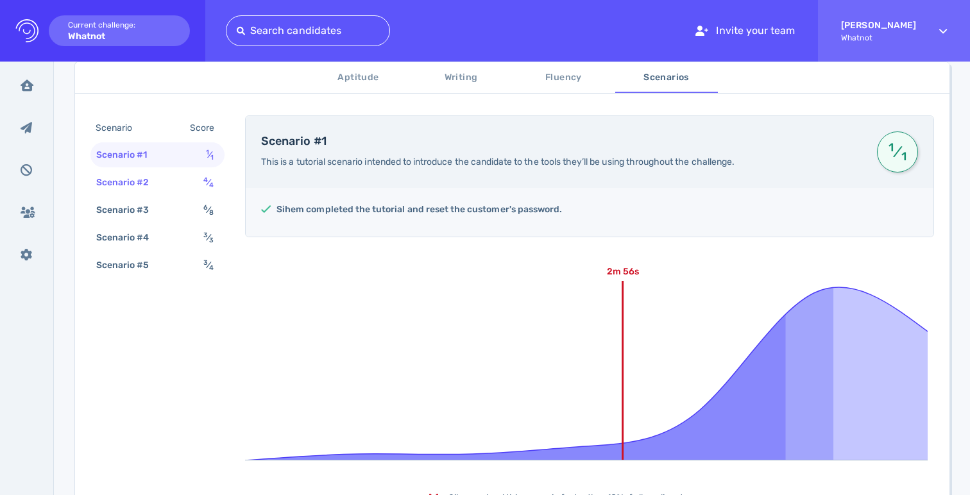
click at [180, 185] on div "Scenario #2 4 ⁄ 4" at bounding box center [157, 182] width 134 height 25
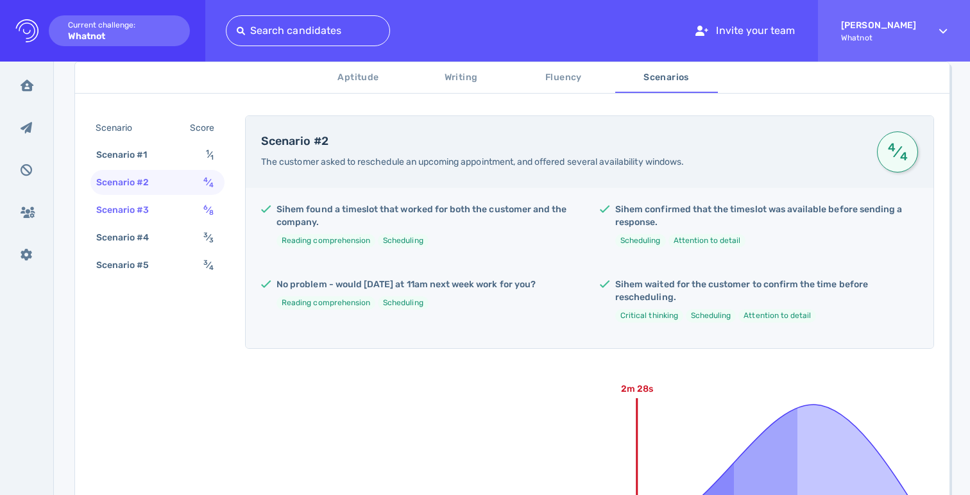
click at [189, 212] on div "Scenario #3 6 ⁄ 8" at bounding box center [157, 210] width 134 height 25
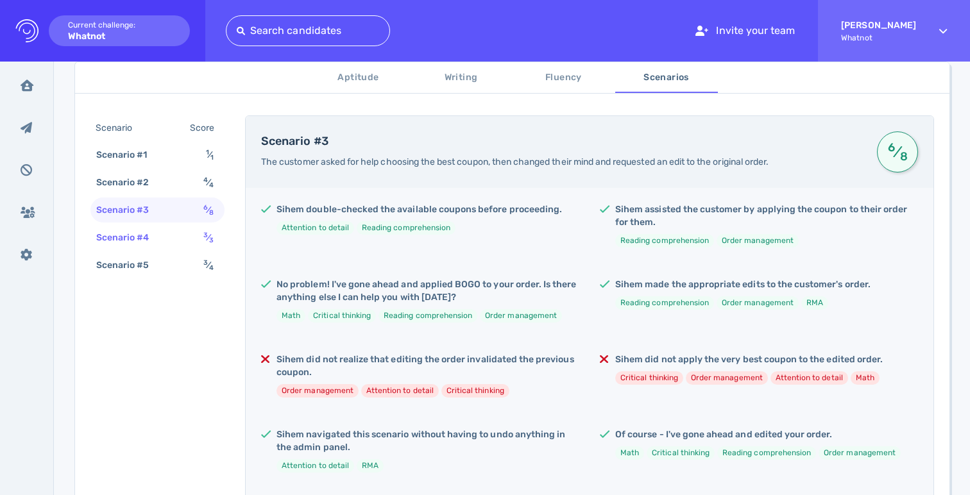
click at [182, 236] on div "Scenario #4 3 ⁄ 3" at bounding box center [157, 237] width 134 height 25
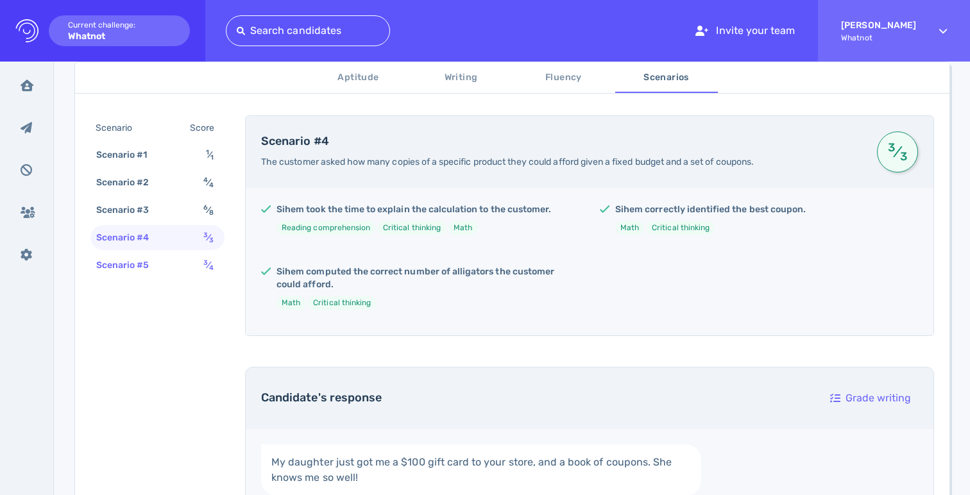
click at [189, 256] on div "Scenario #5 3 ⁄ 4" at bounding box center [157, 265] width 134 height 25
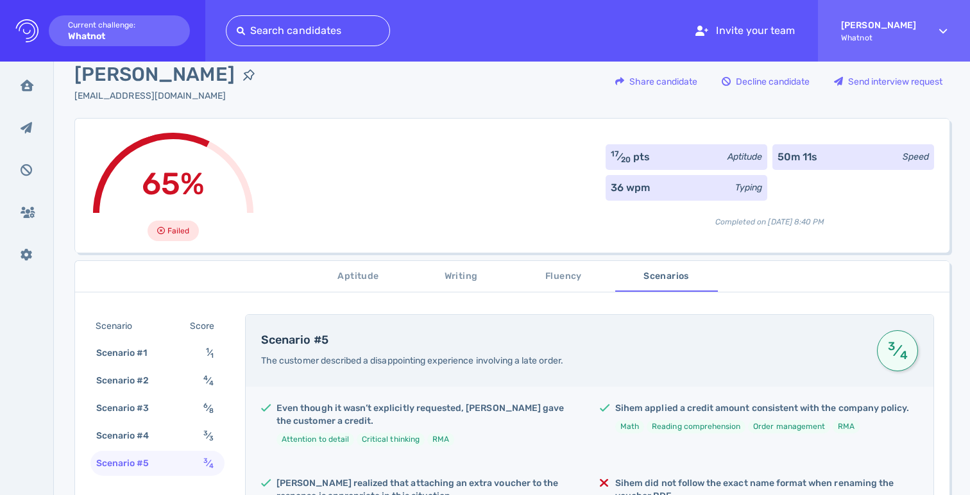
scroll to position [22, 0]
click at [460, 274] on span "Writing" at bounding box center [461, 276] width 87 height 16
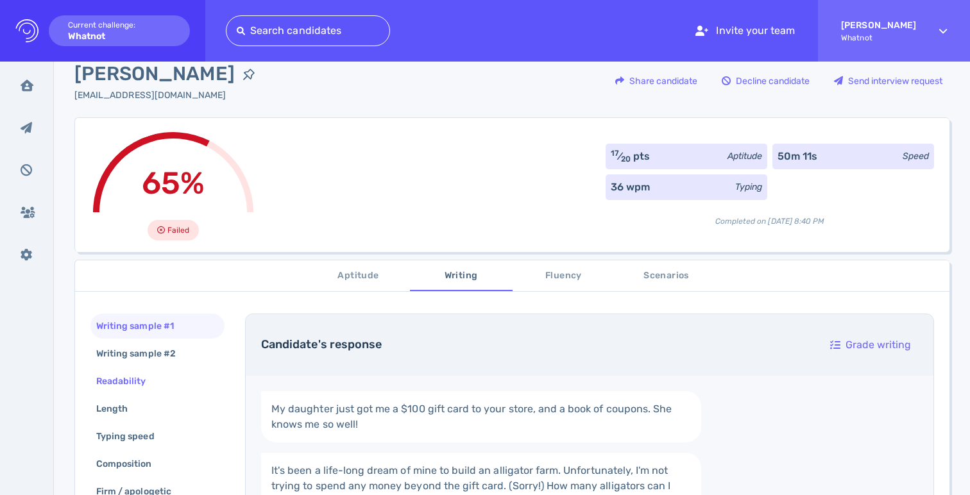
click at [157, 378] on div "Readability" at bounding box center [128, 381] width 68 height 19
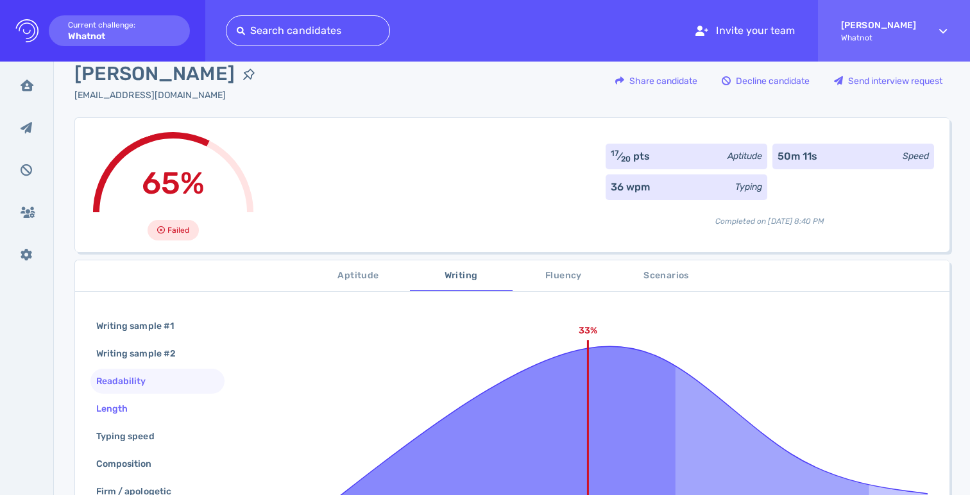
click at [162, 404] on div "Length" at bounding box center [157, 408] width 134 height 25
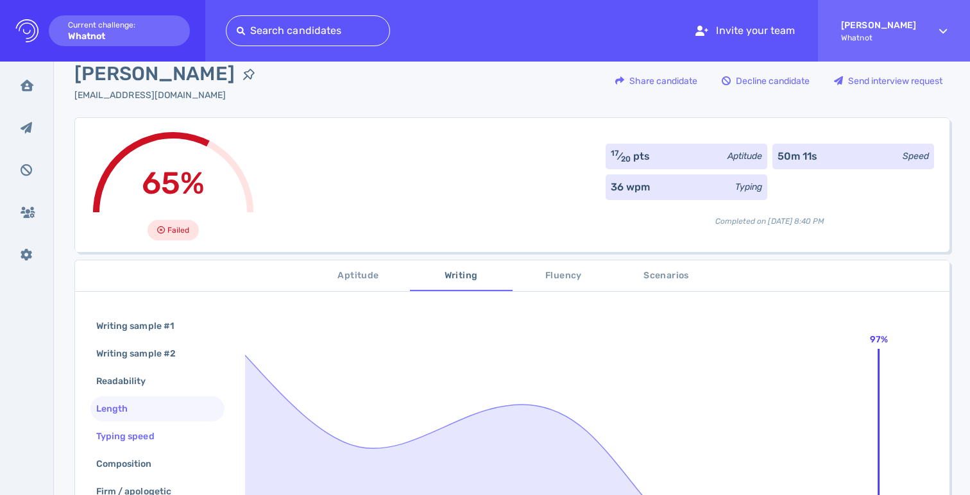
click at [165, 429] on div "Typing speed" at bounding box center [132, 436] width 76 height 19
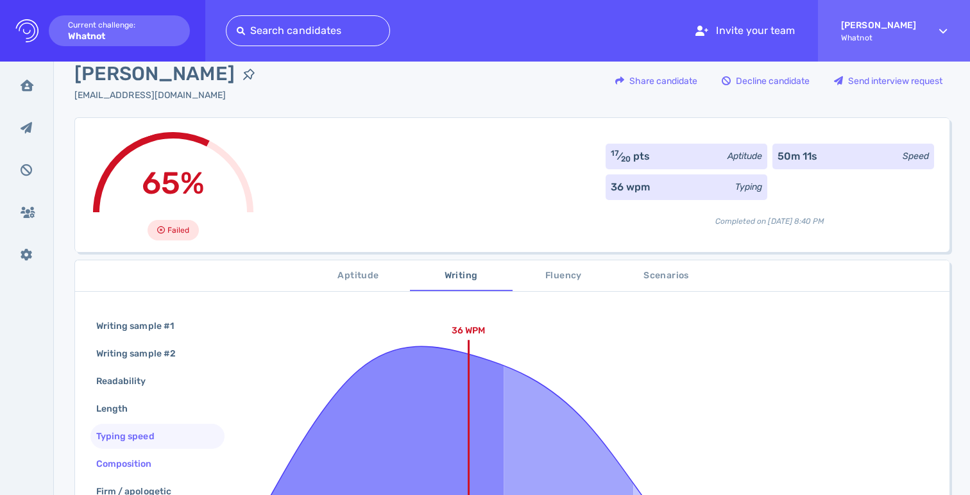
click at [163, 463] on div "Composition" at bounding box center [131, 464] width 74 height 19
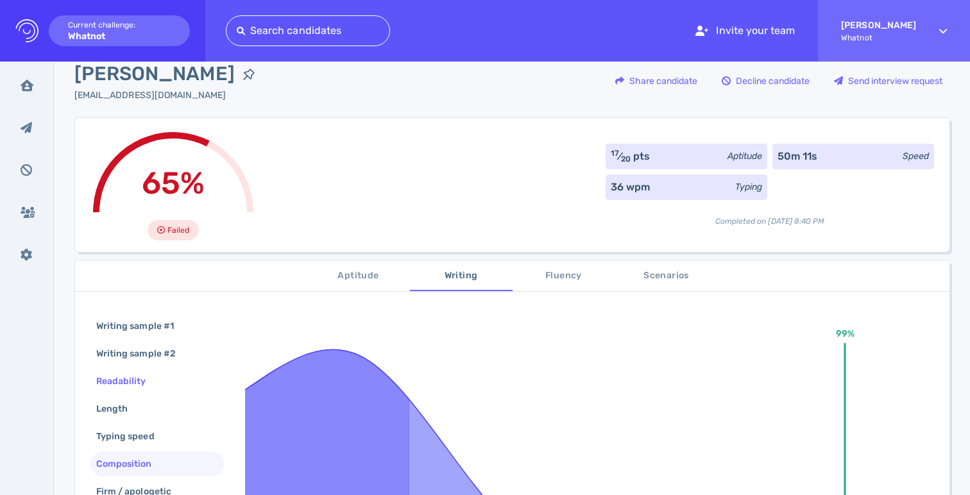
click at [160, 385] on div "Readability" at bounding box center [128, 381] width 68 height 19
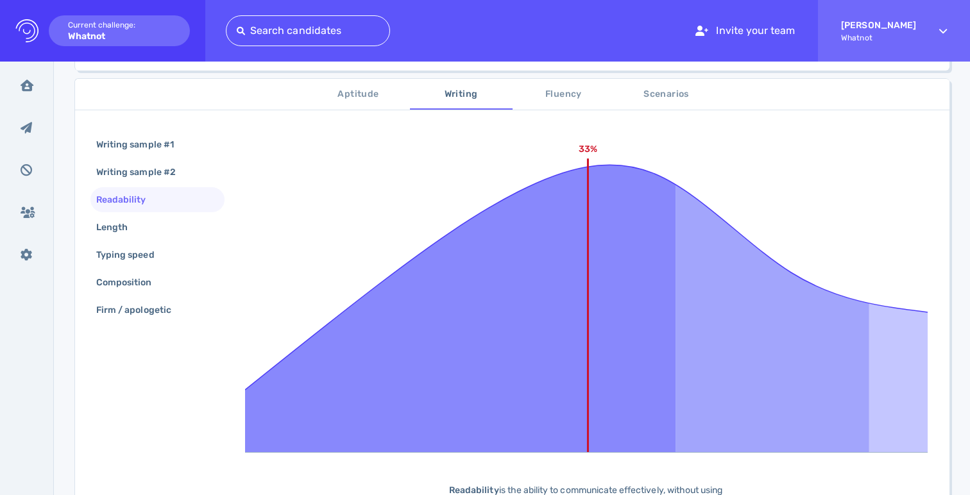
scroll to position [0, 0]
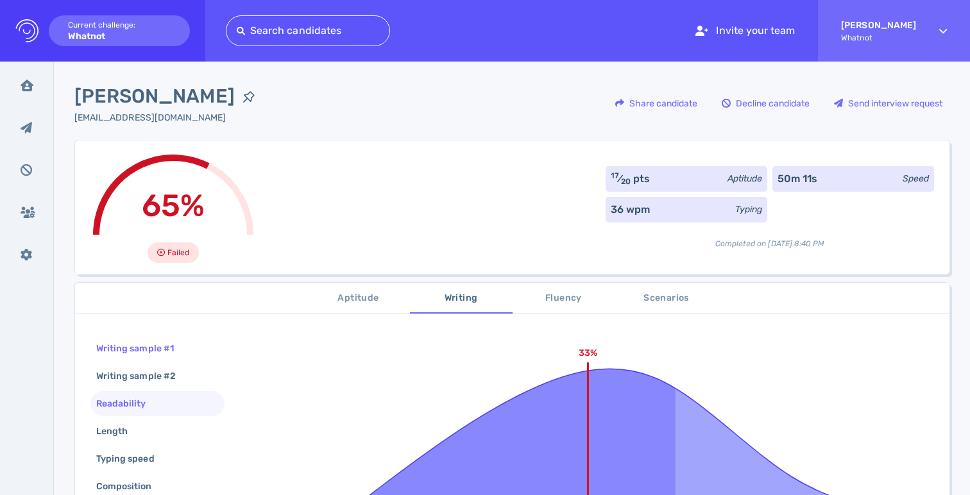
click at [179, 348] on div "Writing sample #1" at bounding box center [142, 348] width 96 height 19
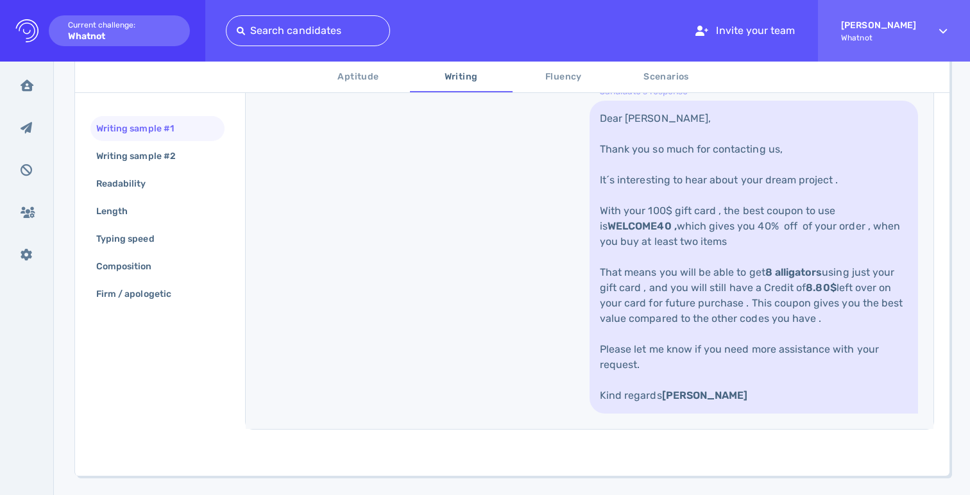
scroll to position [476, 0]
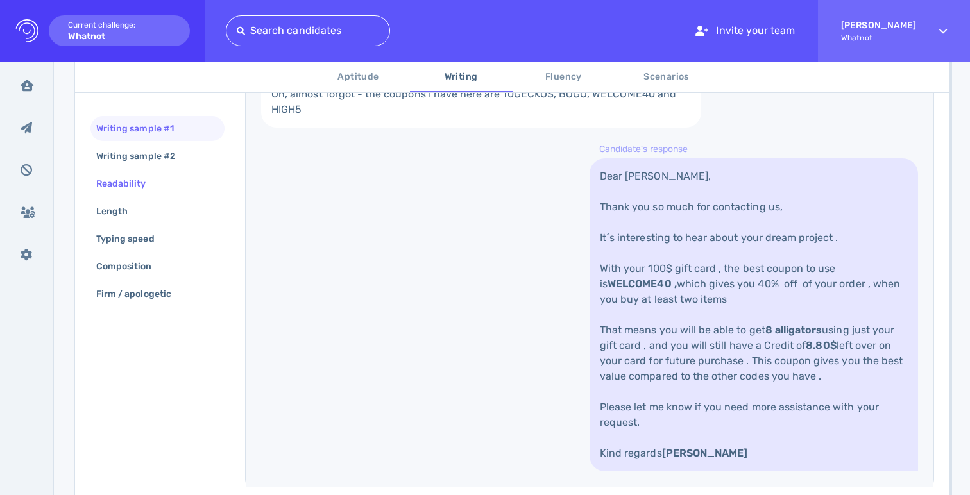
click at [130, 183] on div "Readability" at bounding box center [128, 183] width 68 height 19
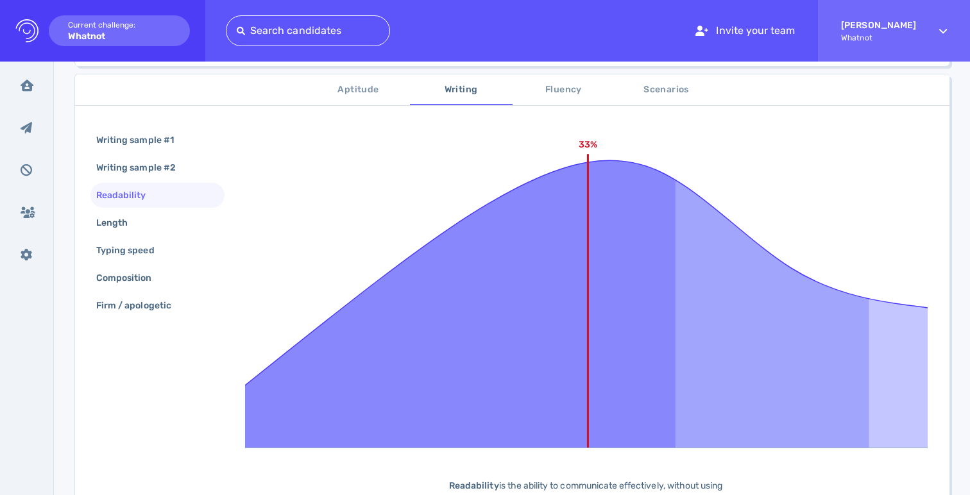
scroll to position [0, 0]
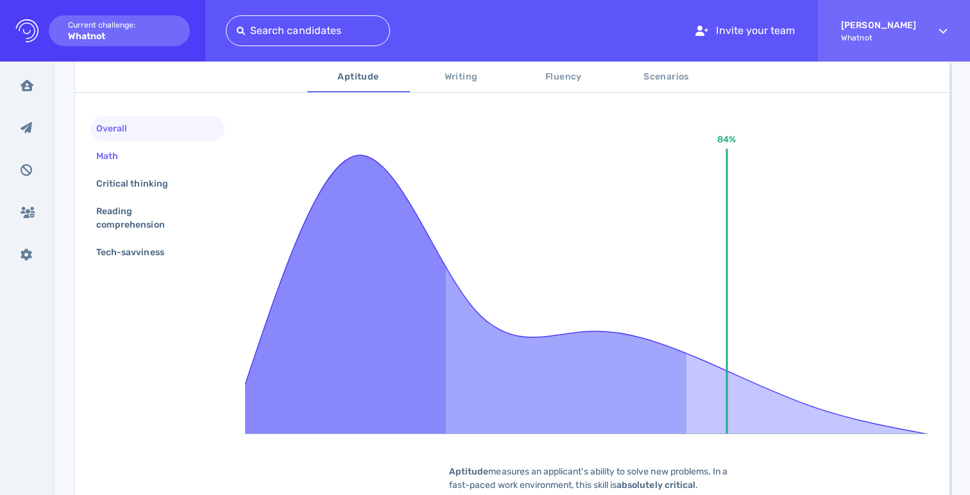
click at [150, 158] on div "Math" at bounding box center [157, 156] width 134 height 25
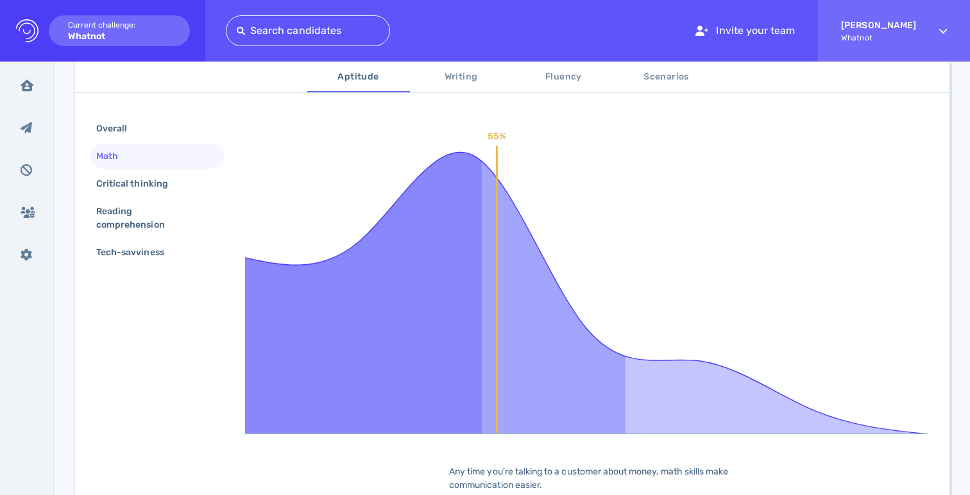
scroll to position [223, 0]
click at [149, 180] on div "Critical thinking" at bounding box center [139, 183] width 90 height 19
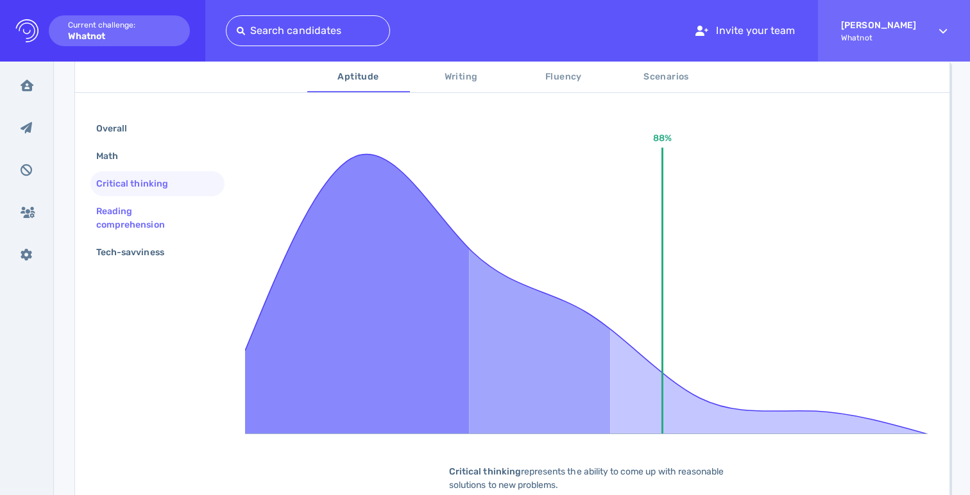
click at [146, 215] on div "Reading comprehension" at bounding box center [152, 218] width 117 height 32
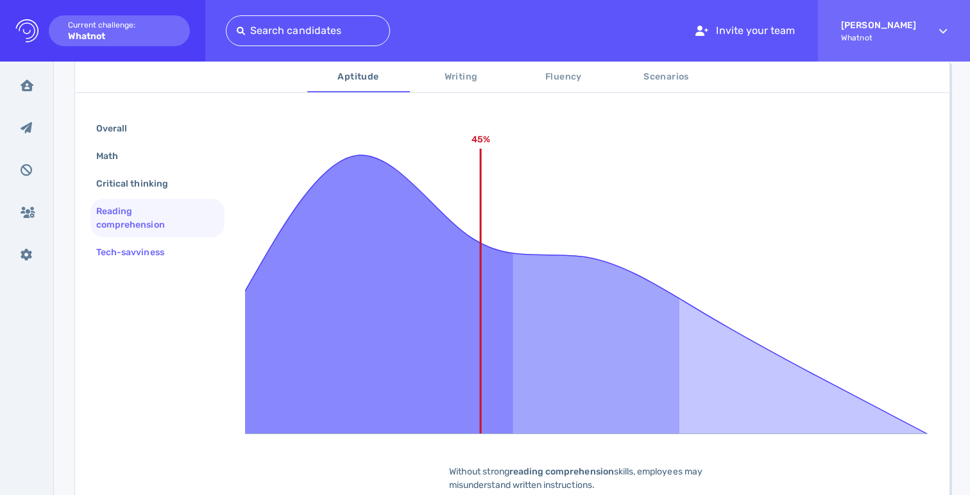
click at [164, 256] on div "Tech-savviness" at bounding box center [137, 252] width 86 height 19
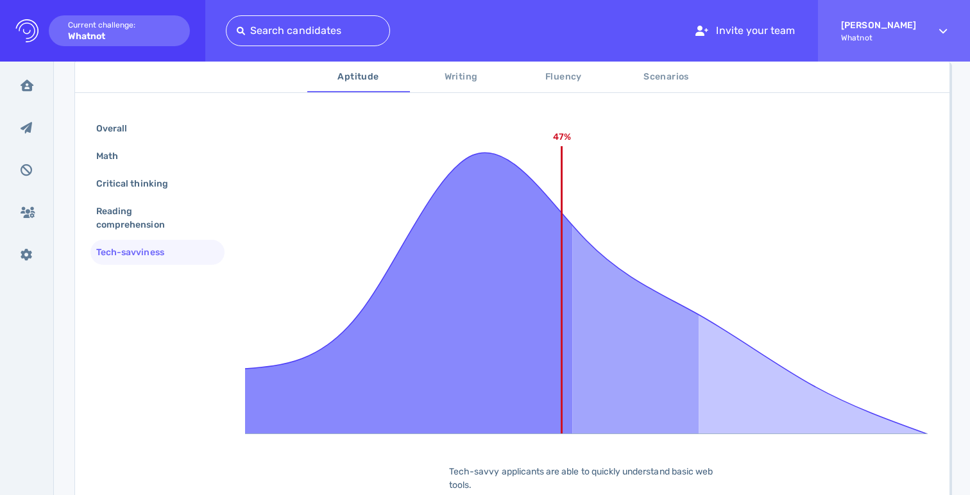
click at [460, 85] on button "Writing" at bounding box center [461, 77] width 103 height 31
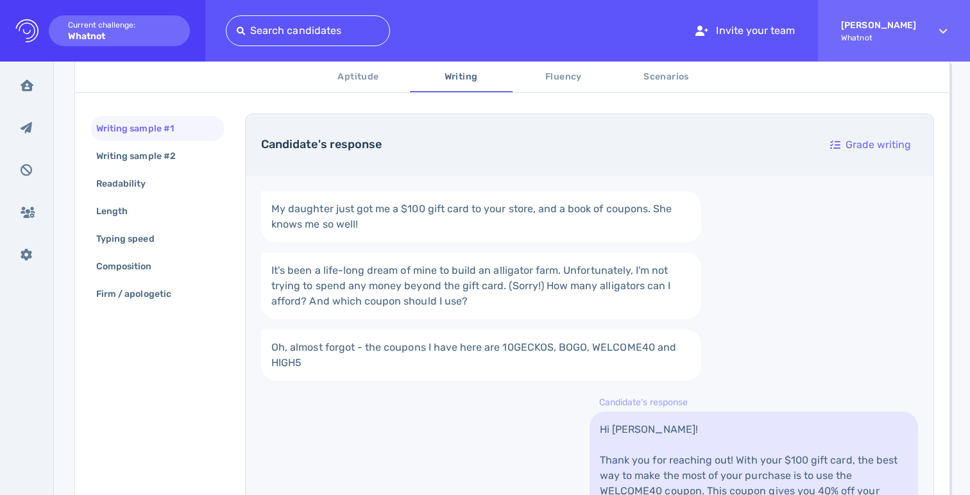
drag, startPoint x: 180, startPoint y: 159, endPoint x: 262, endPoint y: 211, distance: 97.1
click at [262, 211] on div "Writing sample #1 Writing sample #2 Readability Length Typing speed Composition…" at bounding box center [512, 396] width 874 height 596
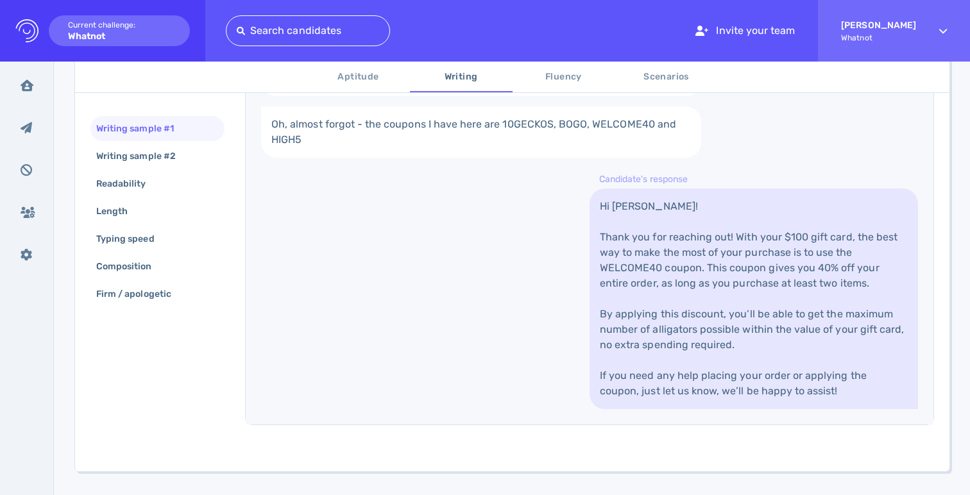
scroll to position [473, 0]
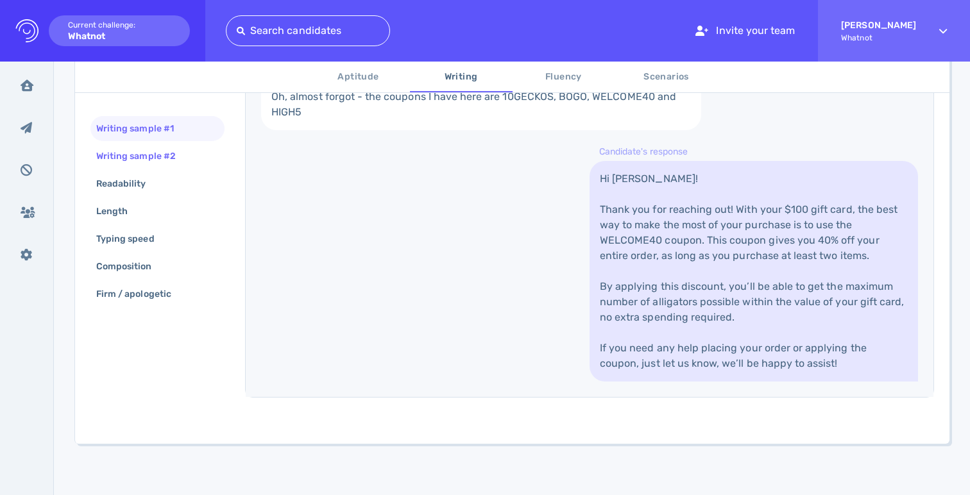
click at [161, 155] on div "Writing sample #2" at bounding box center [142, 156] width 97 height 19
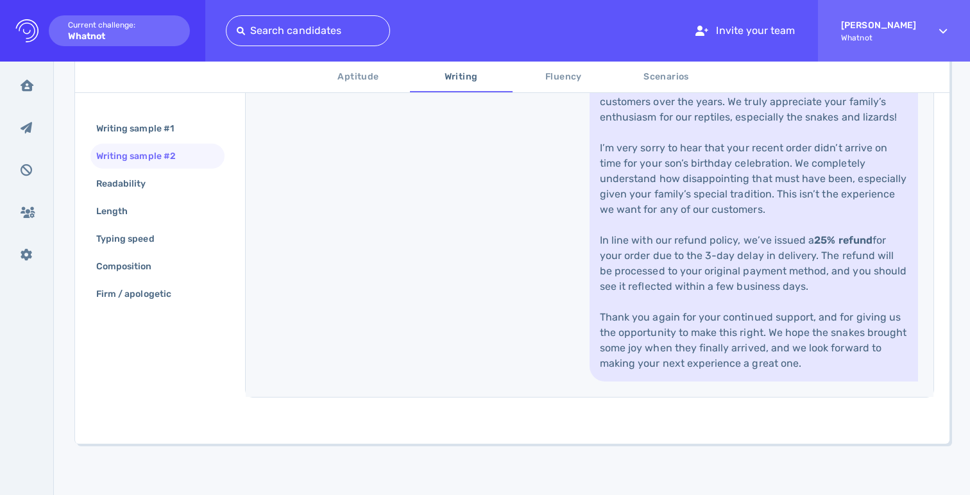
scroll to position [732, 0]
click at [187, 180] on div "Readability" at bounding box center [157, 183] width 134 height 25
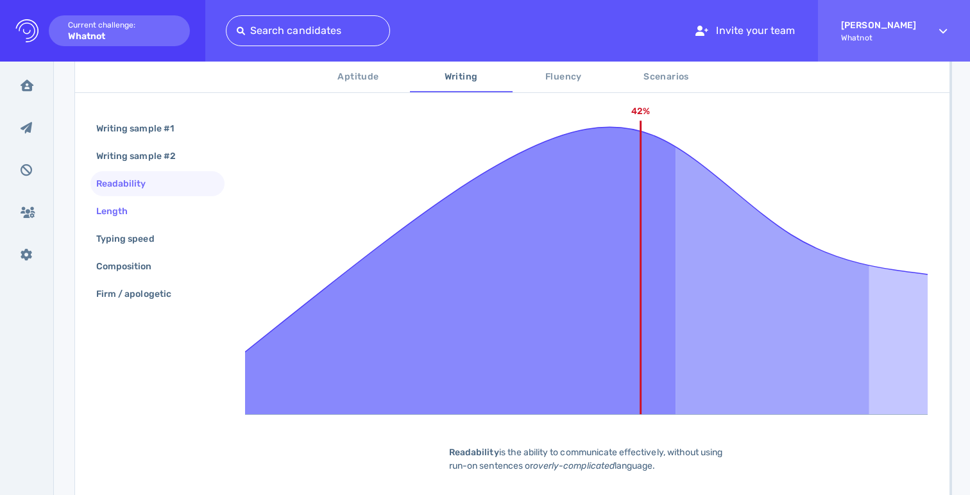
click at [121, 210] on div "Length" at bounding box center [118, 211] width 49 height 19
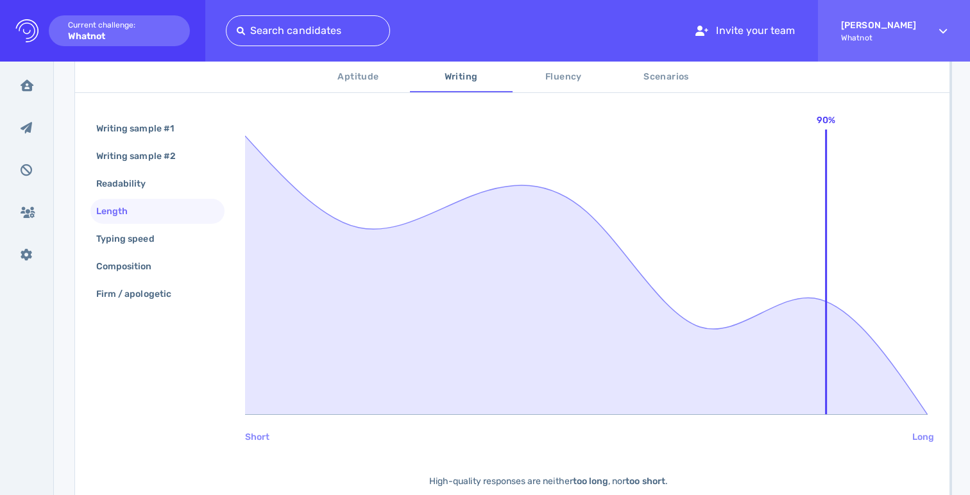
scroll to position [213, 0]
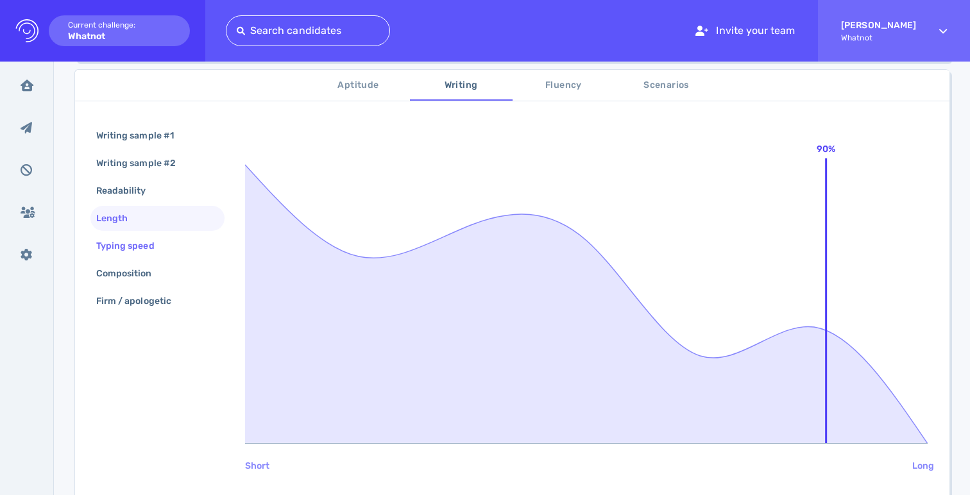
click at [123, 239] on div "Typing speed" at bounding box center [132, 246] width 76 height 19
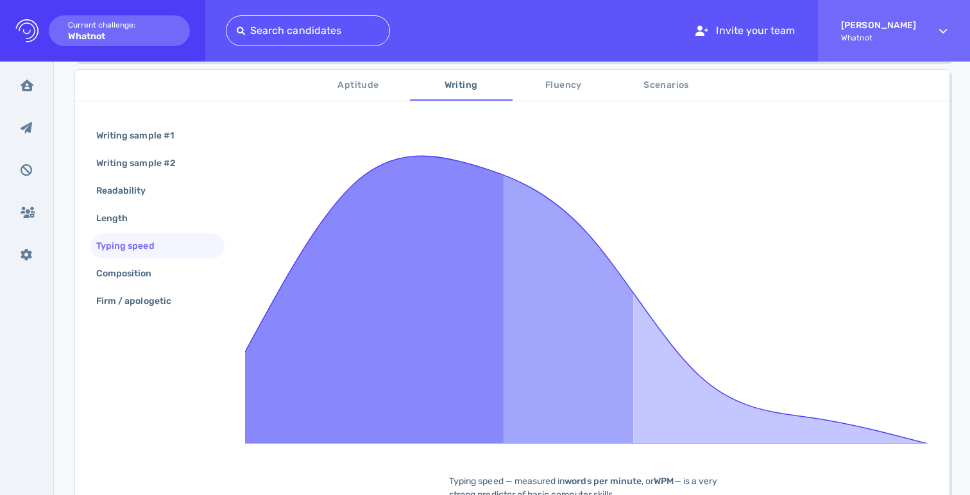
drag, startPoint x: 127, startPoint y: 280, endPoint x: 235, endPoint y: 329, distance: 119.1
click at [235, 329] on div "Writing sample #1 Writing sample #2 Readability Length Typing speed Composition…" at bounding box center [512, 346] width 874 height 477
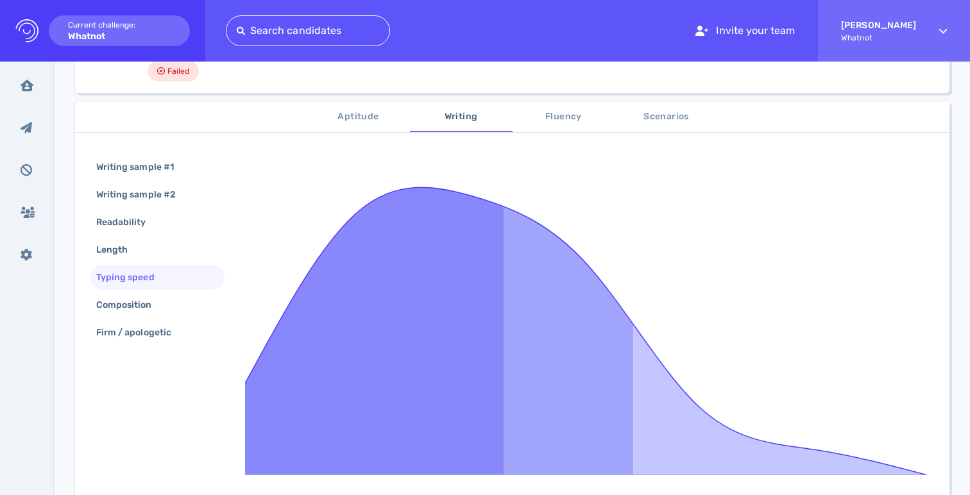
click at [265, 353] on rect at bounding box center [374, 315] width 259 height 321
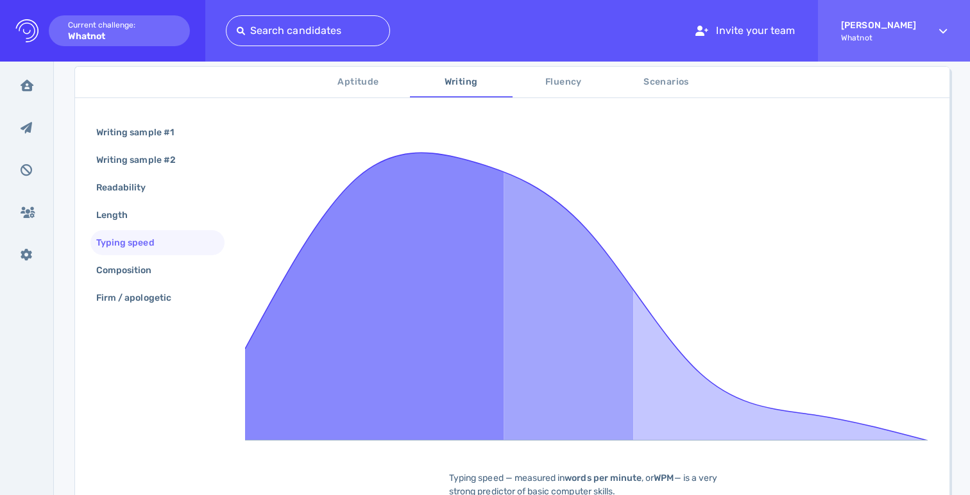
scroll to position [341, 0]
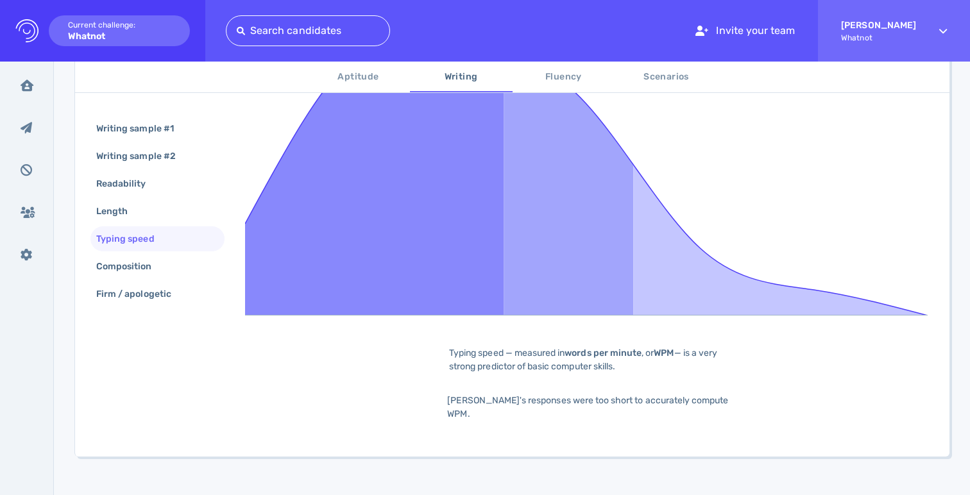
click at [448, 351] on div "Typing speed — measured in words per minute , or WPM — is a very strong predict…" at bounding box center [589, 359] width 321 height 27
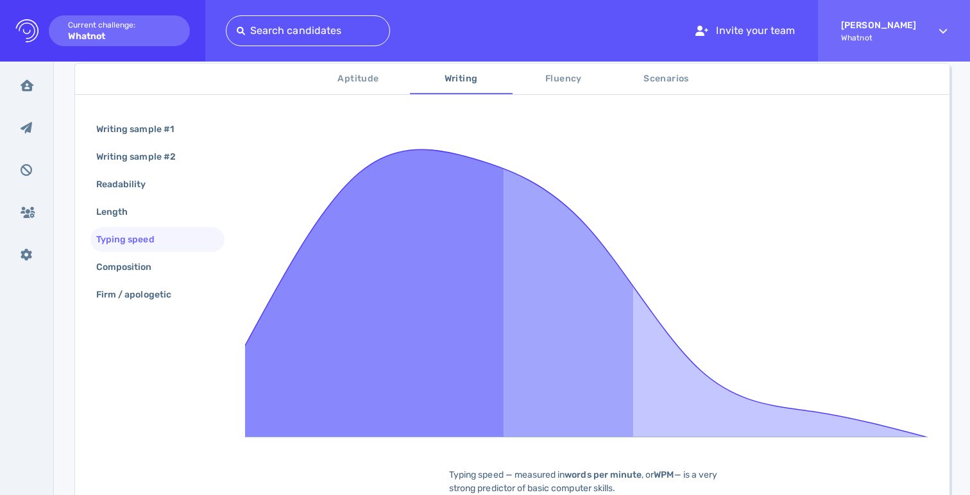
scroll to position [215, 0]
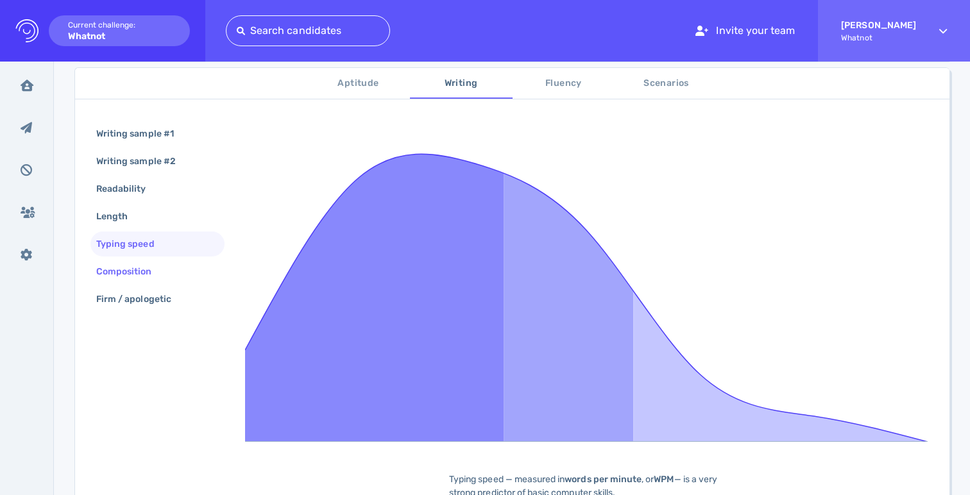
click at [144, 261] on div "Composition" at bounding box center [157, 271] width 134 height 25
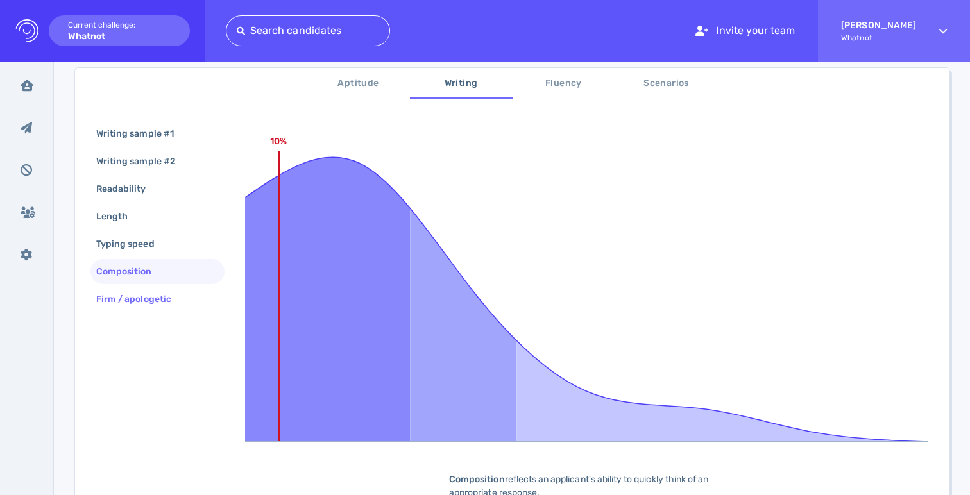
click at [156, 292] on div "Firm / apologetic" at bounding box center [140, 299] width 93 height 19
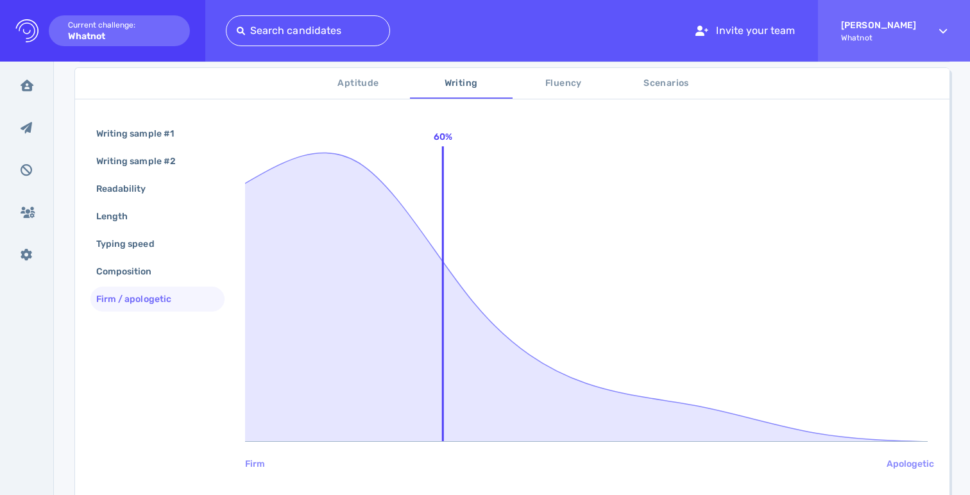
click at [568, 90] on span "Fluency" at bounding box center [563, 84] width 87 height 16
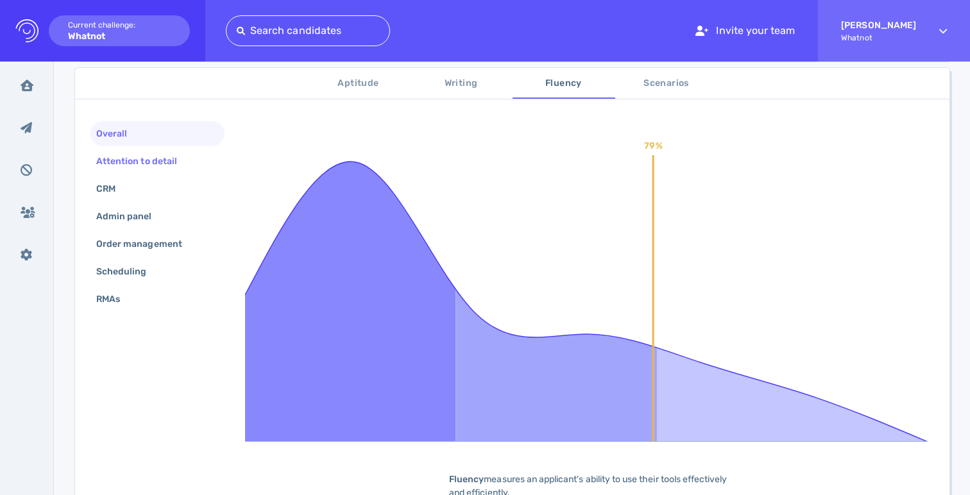
click at [167, 163] on div "Attention to detail" at bounding box center [143, 161] width 99 height 19
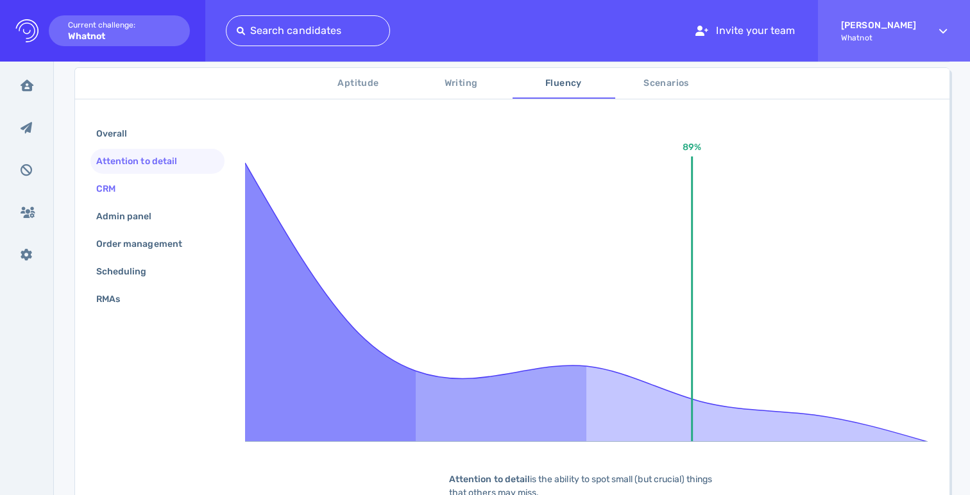
click at [122, 186] on div "CRM" at bounding box center [112, 189] width 37 height 19
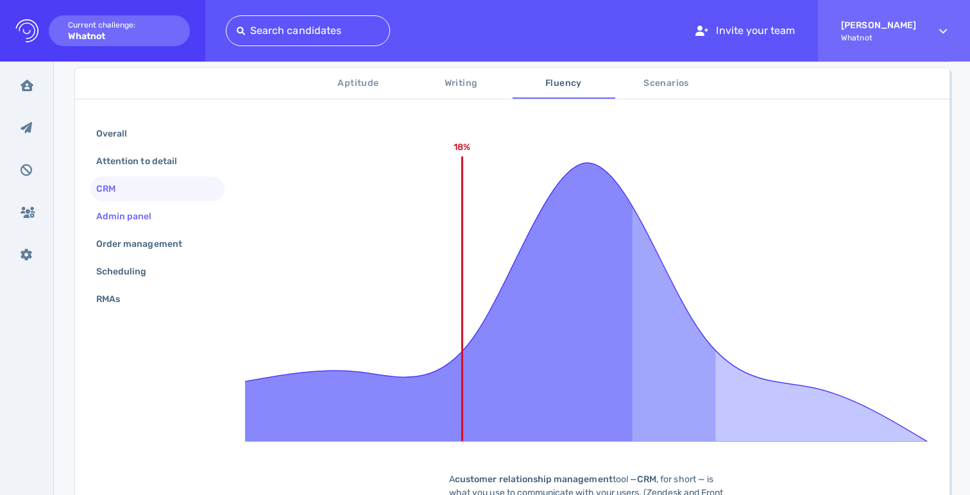
click at [122, 220] on div "Admin panel" at bounding box center [131, 216] width 74 height 19
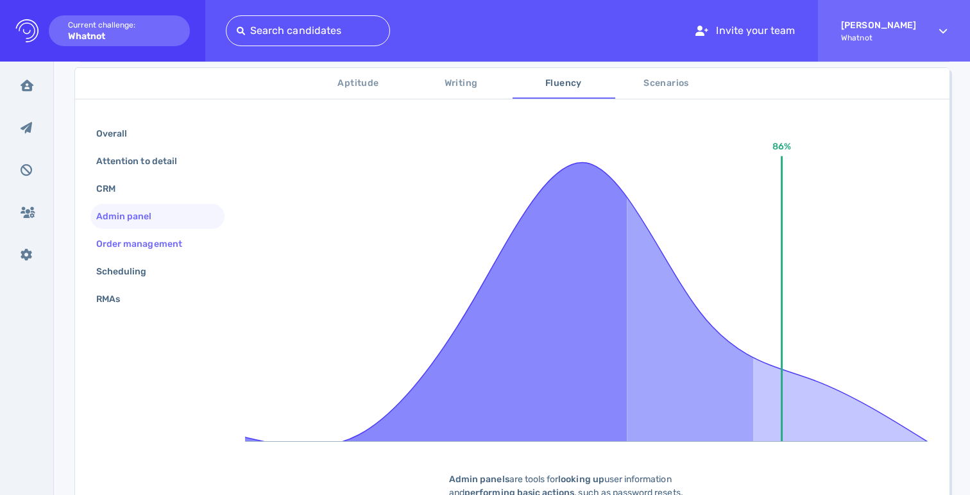
click at [135, 246] on div "Order management" at bounding box center [146, 244] width 104 height 19
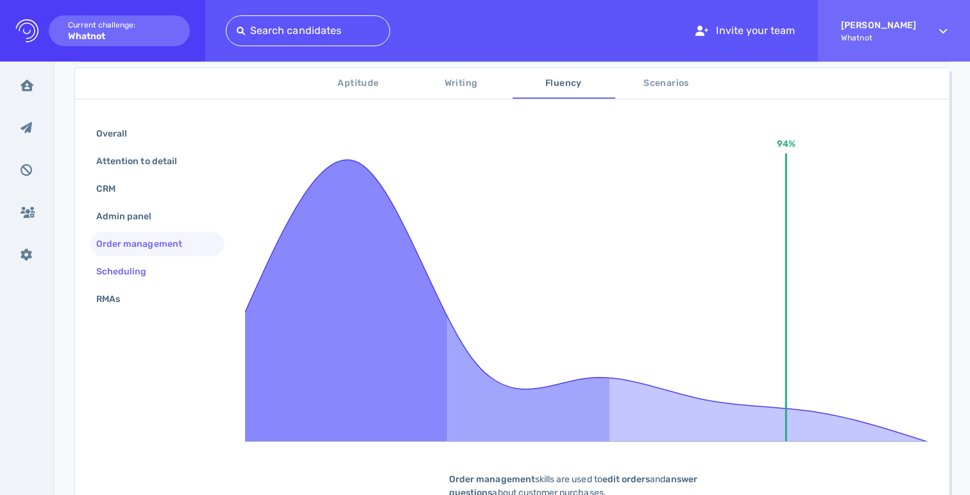
click at [148, 268] on div "Scheduling" at bounding box center [128, 271] width 69 height 19
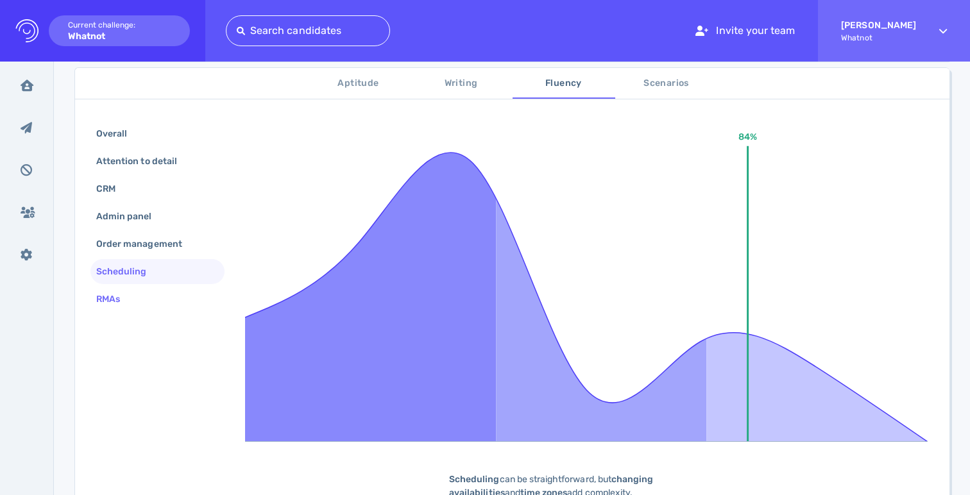
click at [144, 293] on div "RMAs" at bounding box center [157, 299] width 134 height 25
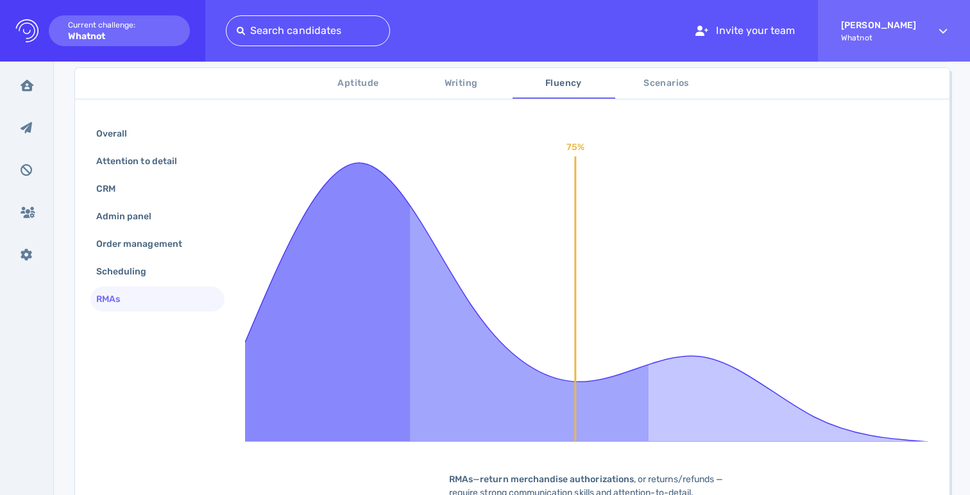
click at [655, 92] on button "Scenarios" at bounding box center [666, 83] width 103 height 31
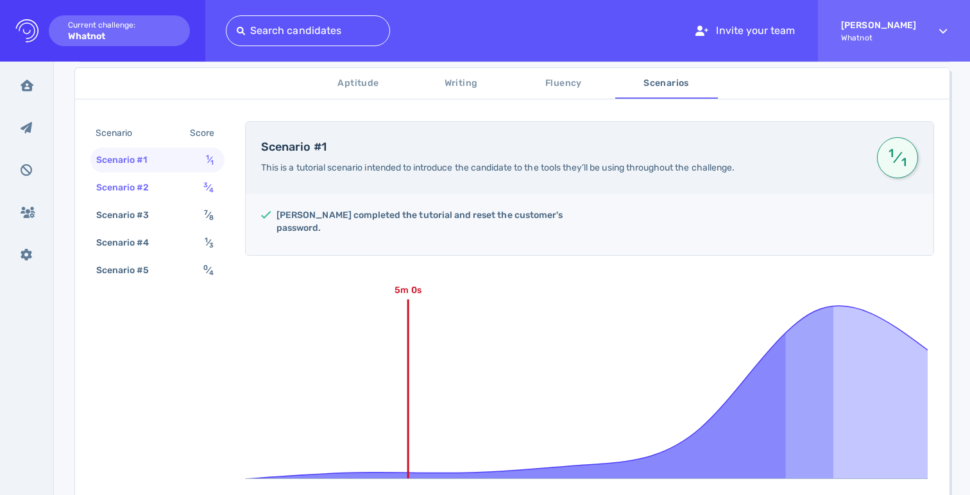
click at [155, 190] on div "Scenario #2" at bounding box center [129, 187] width 71 height 19
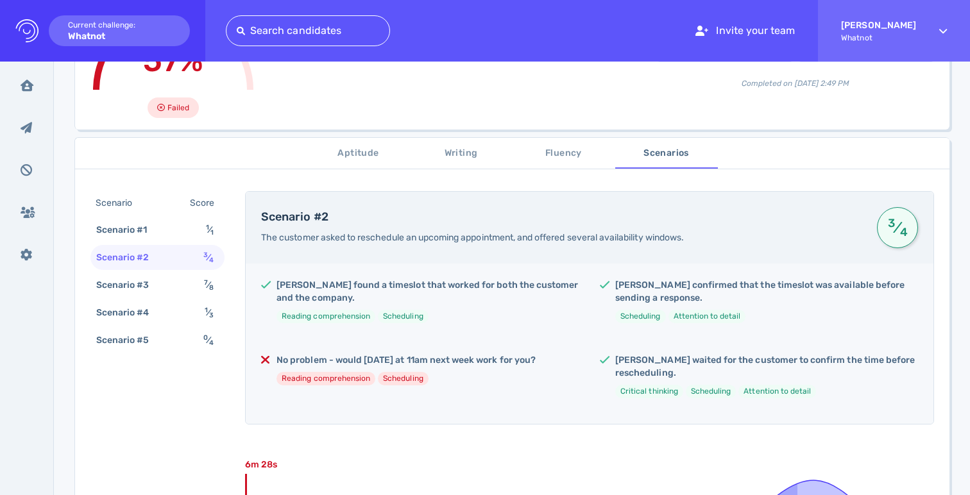
scroll to position [146, 0]
click at [206, 281] on sup "7" at bounding box center [206, 281] width 4 height 8
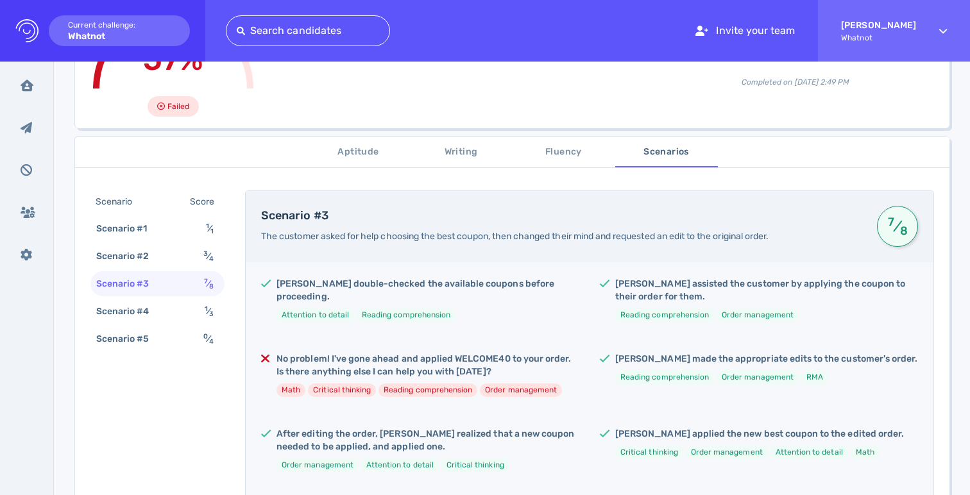
scroll to position [266, 0]
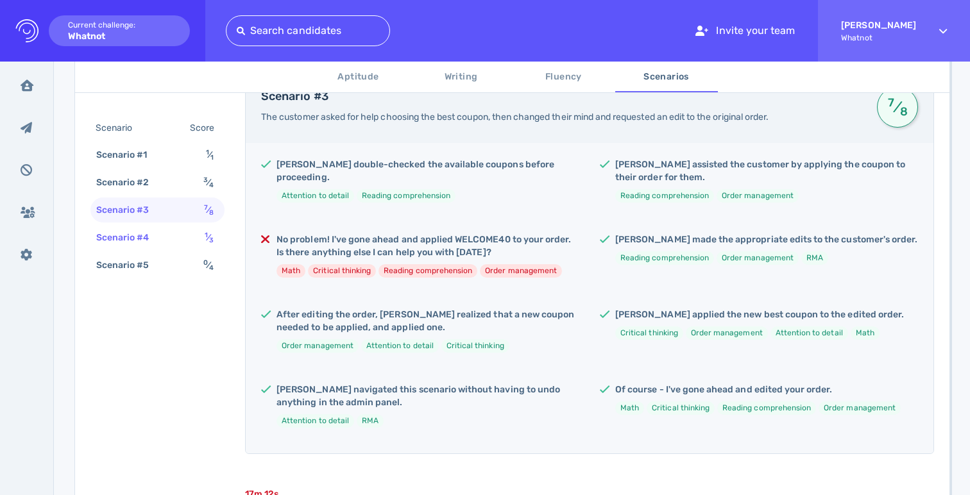
click at [175, 239] on div "Scenario #4 1 ⁄ 3" at bounding box center [157, 237] width 134 height 25
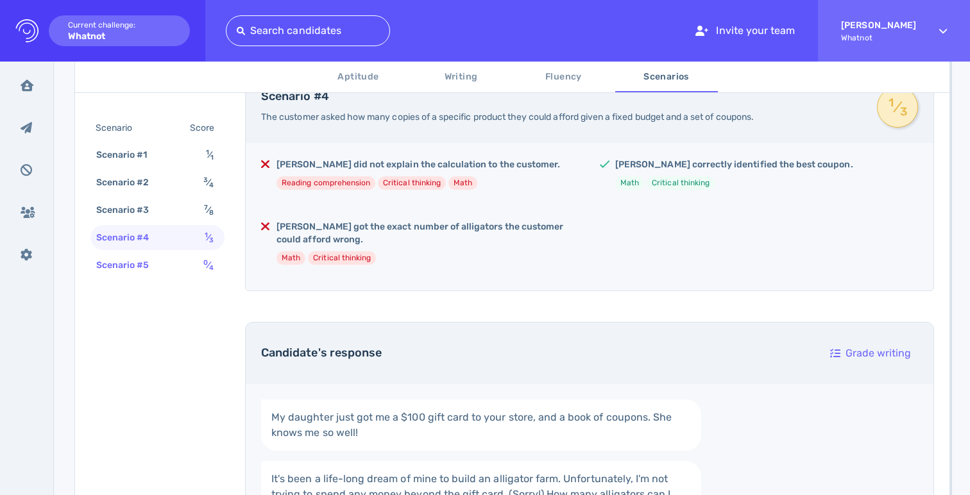
click at [180, 273] on div "Scenario #5 0 ⁄ 4" at bounding box center [157, 265] width 134 height 25
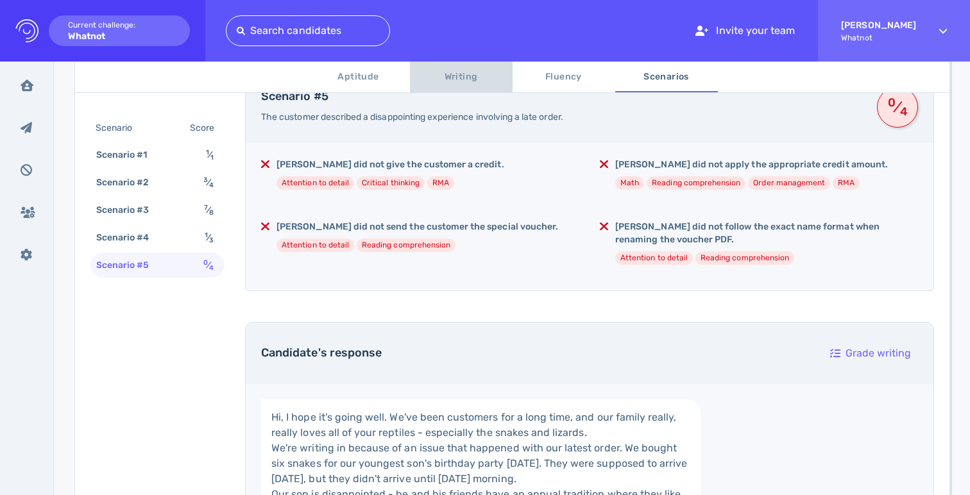
click at [485, 80] on span "Writing" at bounding box center [461, 77] width 87 height 16
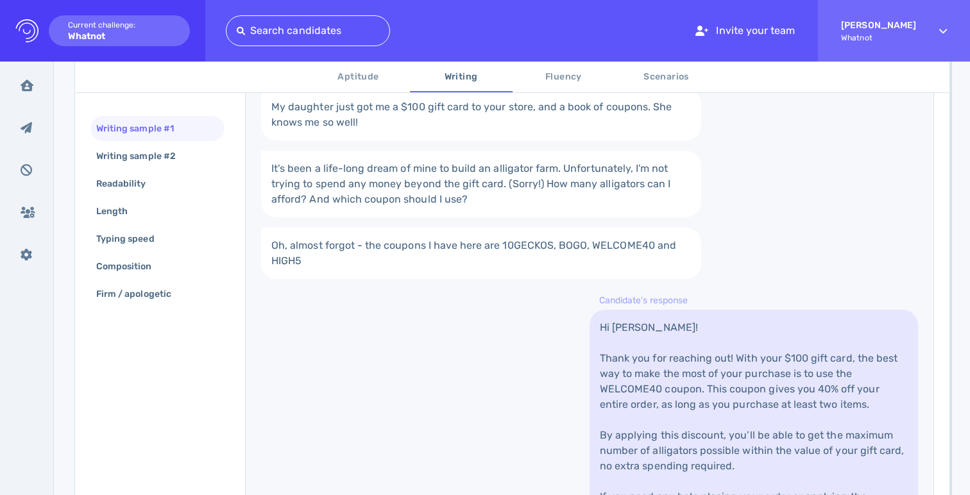
scroll to position [393, 0]
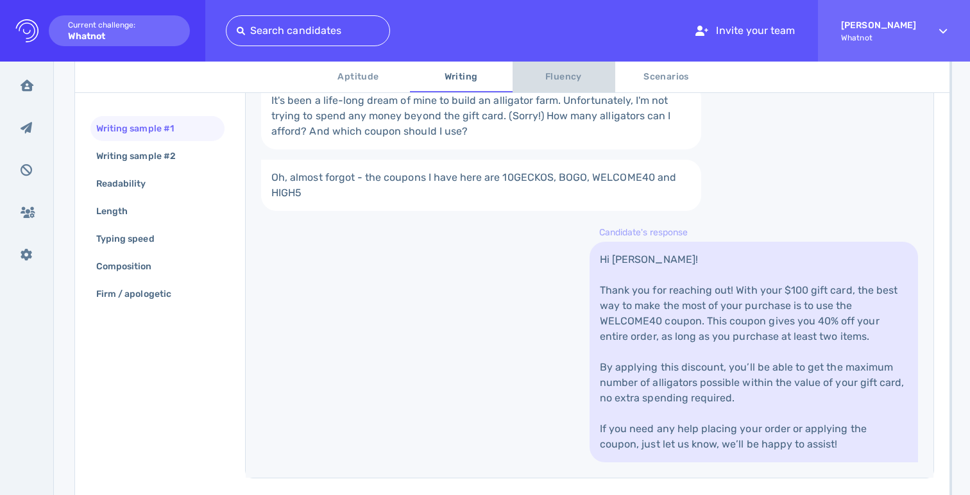
click at [548, 80] on span "Fluency" at bounding box center [563, 77] width 87 height 16
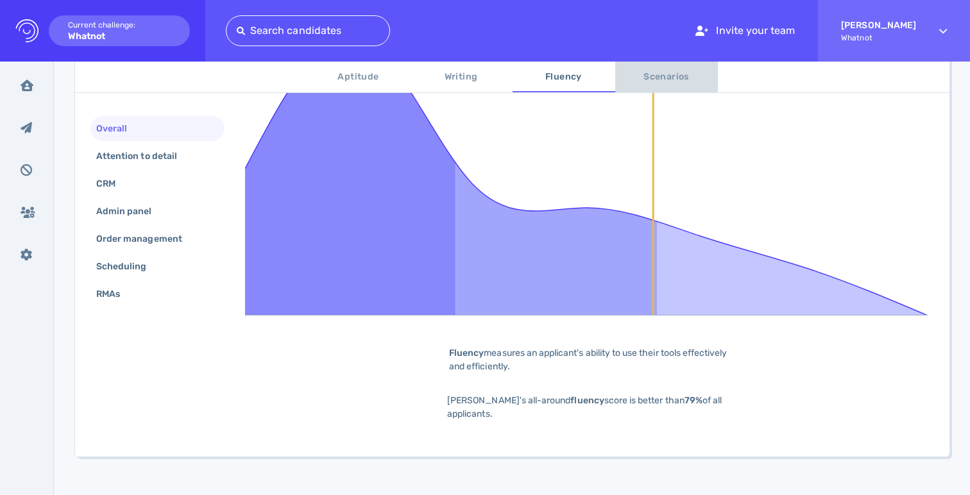
click at [670, 87] on button "Scenarios" at bounding box center [666, 77] width 103 height 31
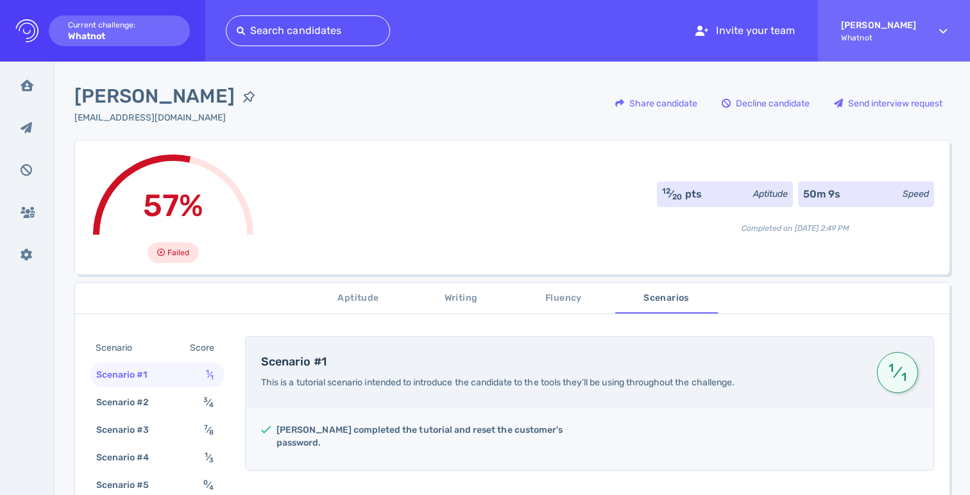
scroll to position [318, 0]
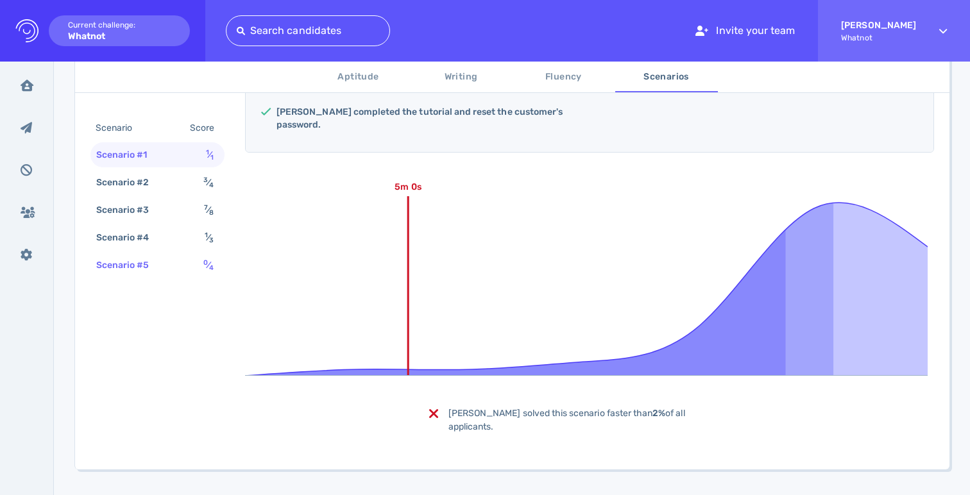
click at [199, 262] on div "Scenario #5 0 ⁄ 4" at bounding box center [157, 265] width 134 height 25
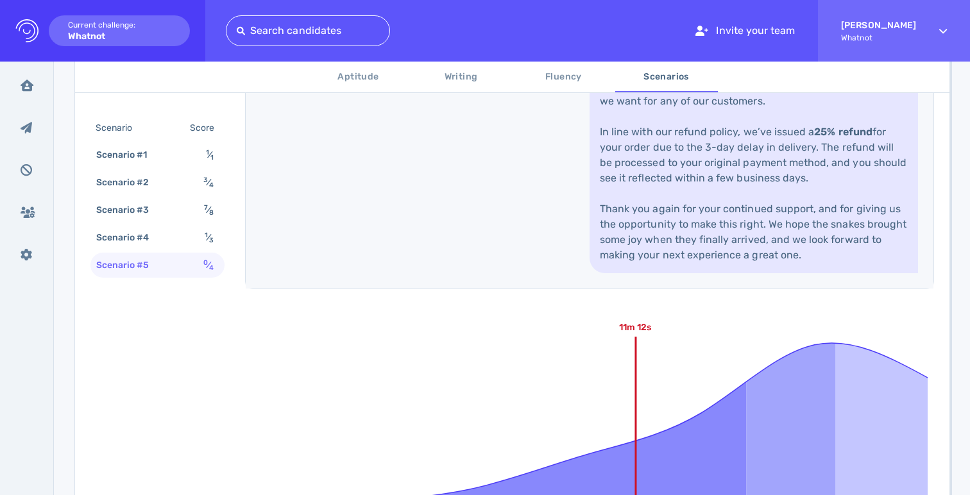
scroll to position [969, 0]
